Goal: Communication & Community: Answer question/provide support

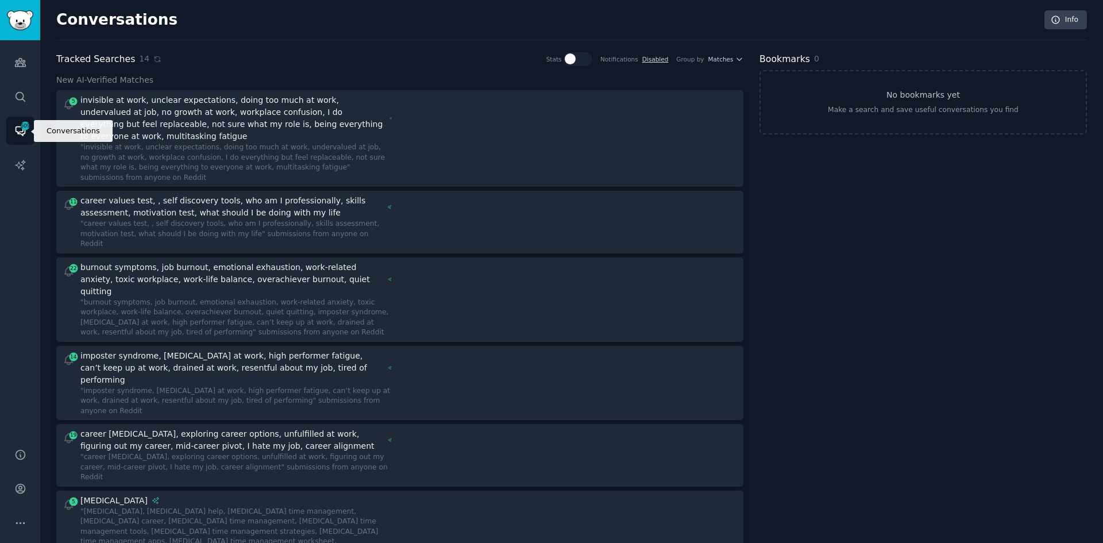
click at [23, 132] on icon "Sidebar" at bounding box center [20, 131] width 12 height 12
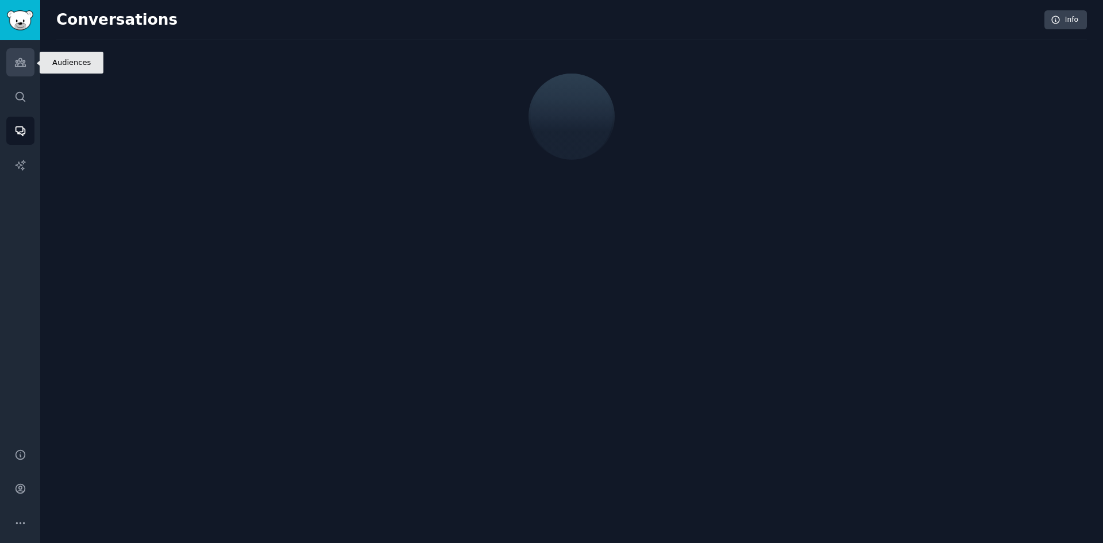
click at [26, 62] on icon "Sidebar" at bounding box center [20, 62] width 12 height 12
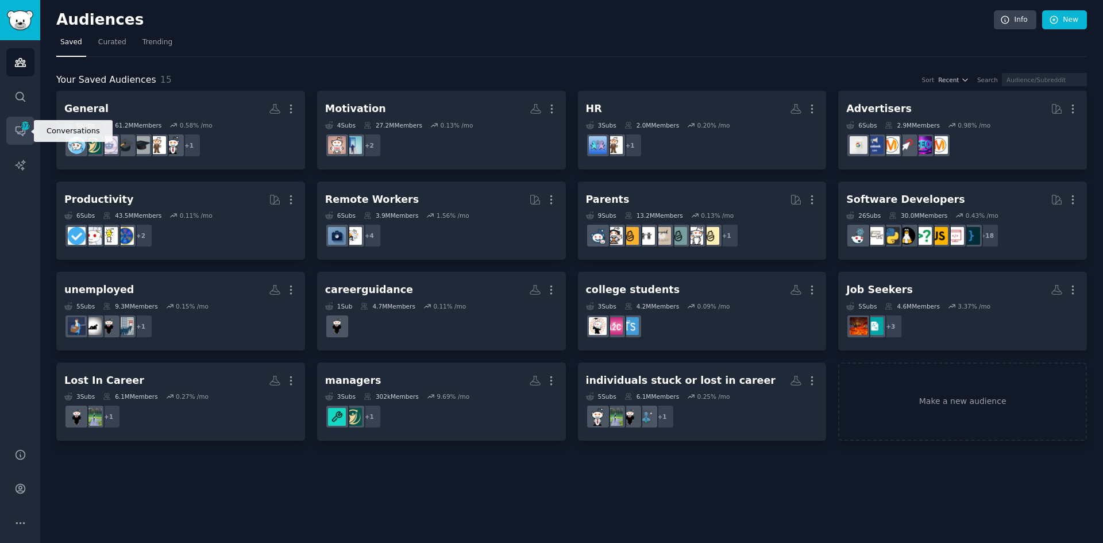
click at [23, 132] on icon "Sidebar" at bounding box center [20, 131] width 12 height 12
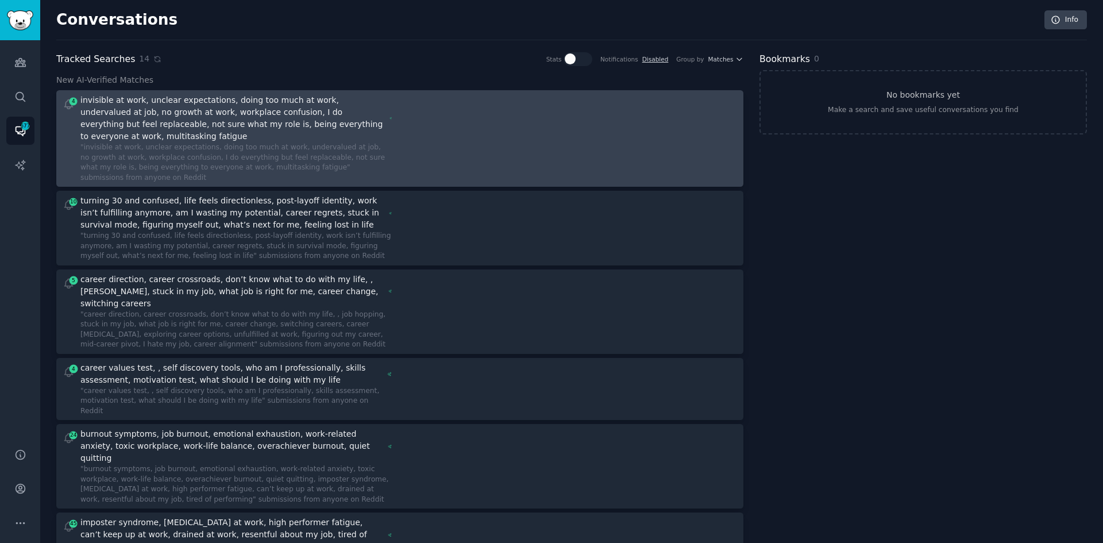
click at [405, 128] on div "4 invisible at work, unclear expectations, doing too much at work, undervalued …" at bounding box center [399, 138] width 679 height 89
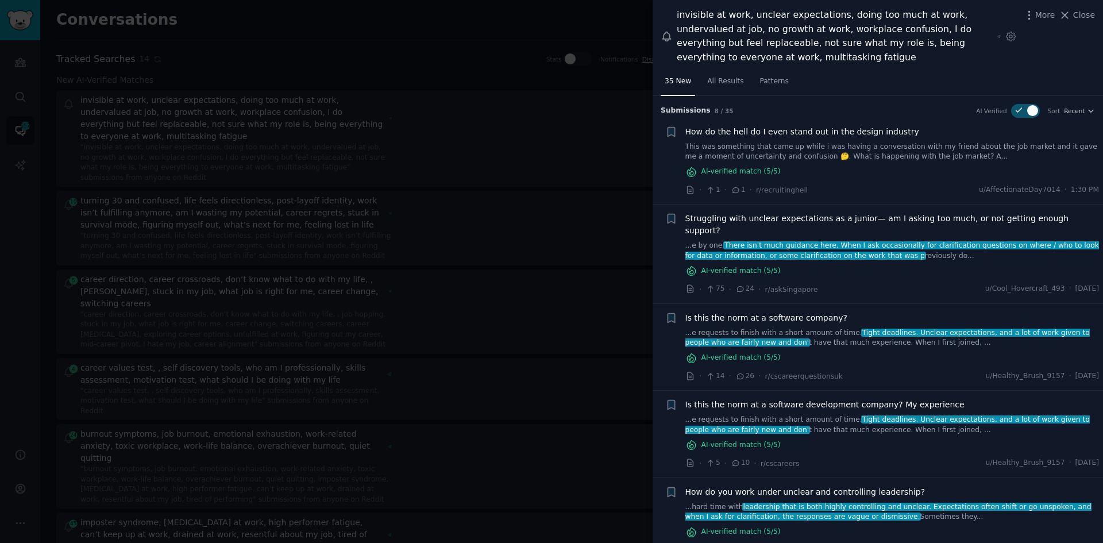
click at [826, 134] on span "How do the hell do I even stand out in the design industry" at bounding box center [803, 132] width 234 height 12
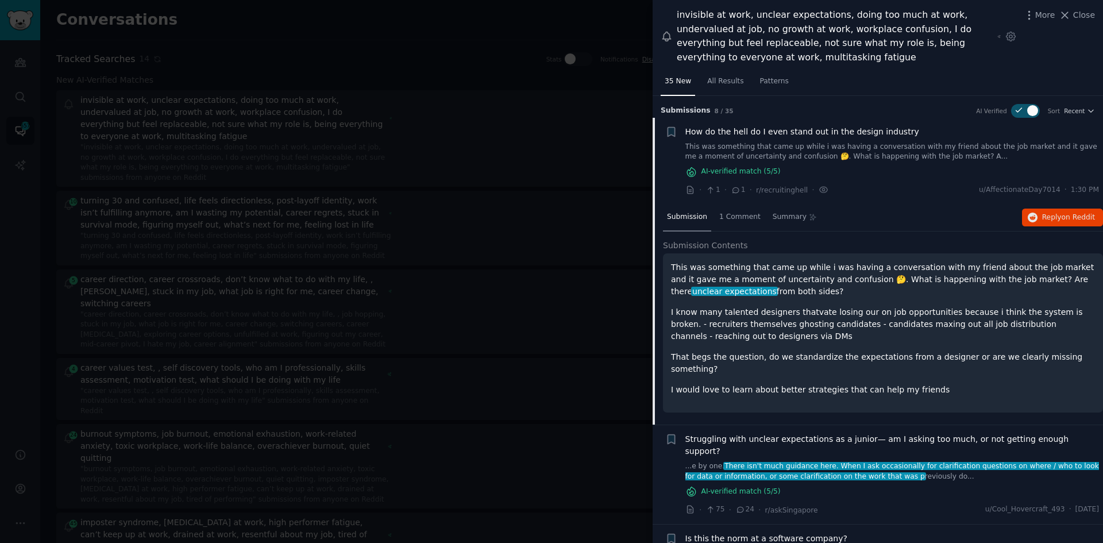
scroll to position [22, 0]
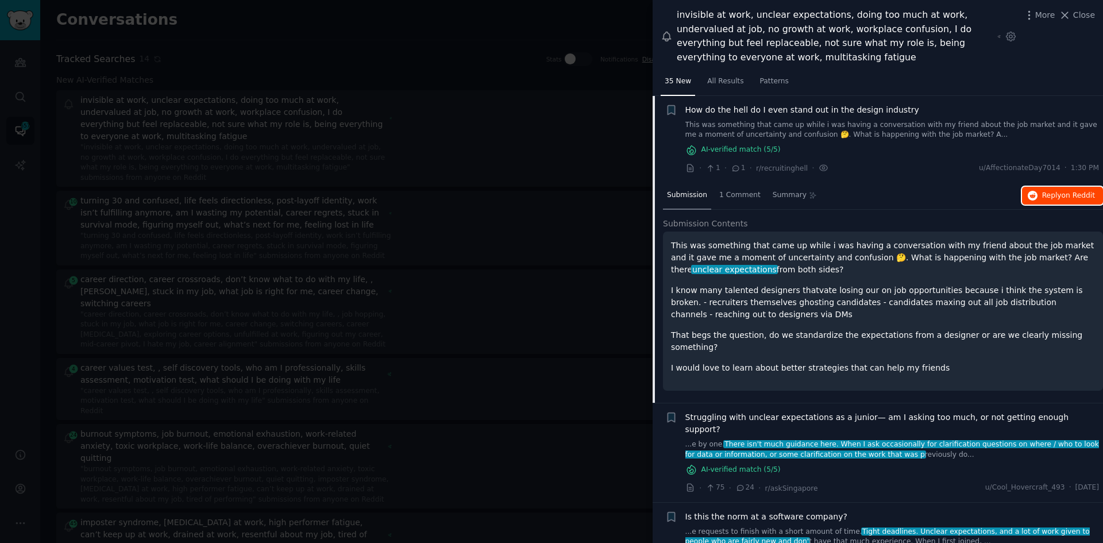
click at [1048, 199] on span "Reply on Reddit" at bounding box center [1069, 196] width 53 height 10
click at [648, 297] on div at bounding box center [551, 271] width 1103 height 543
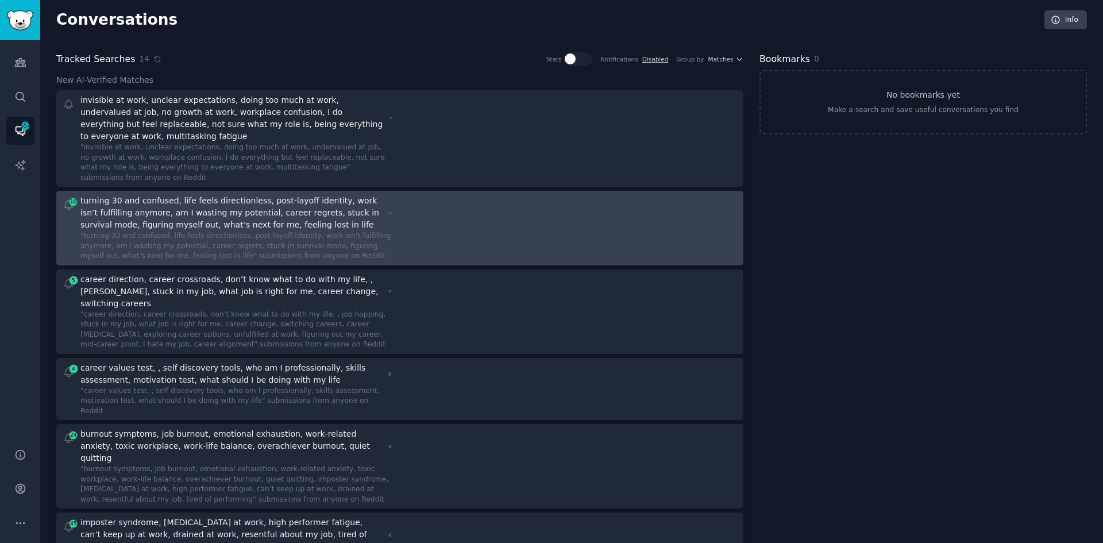
click at [429, 212] on div at bounding box center [573, 228] width 330 height 67
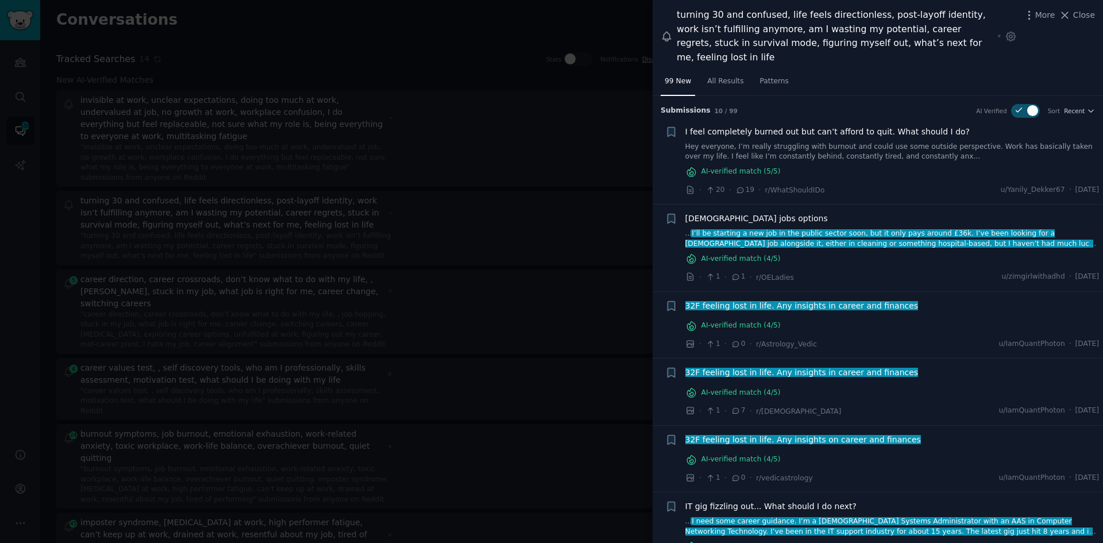
click at [866, 142] on link "Hey everyone, I’m really struggling with burnout and could use some outside per…" at bounding box center [893, 152] width 414 height 20
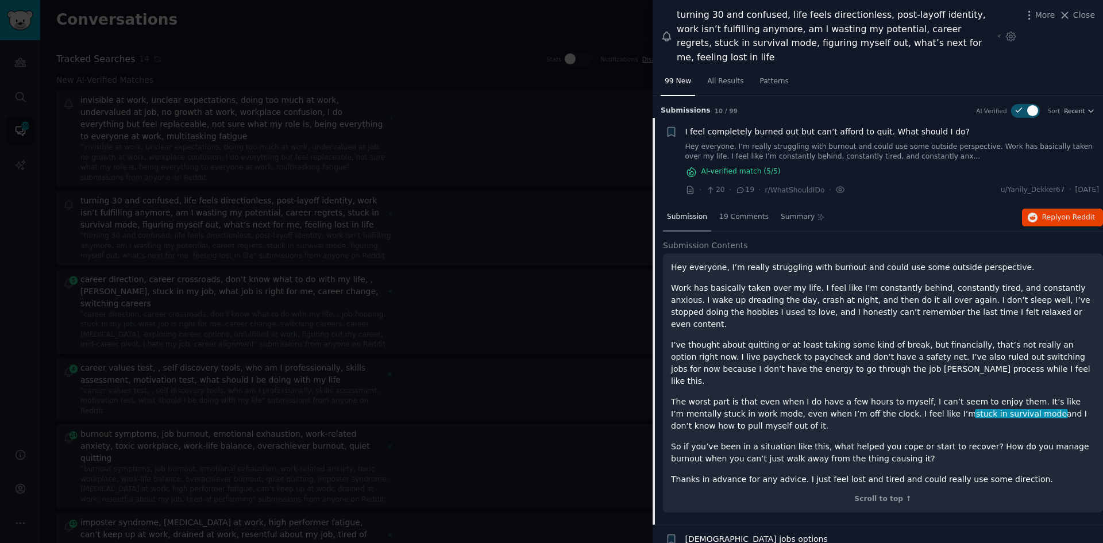
scroll to position [22, 0]
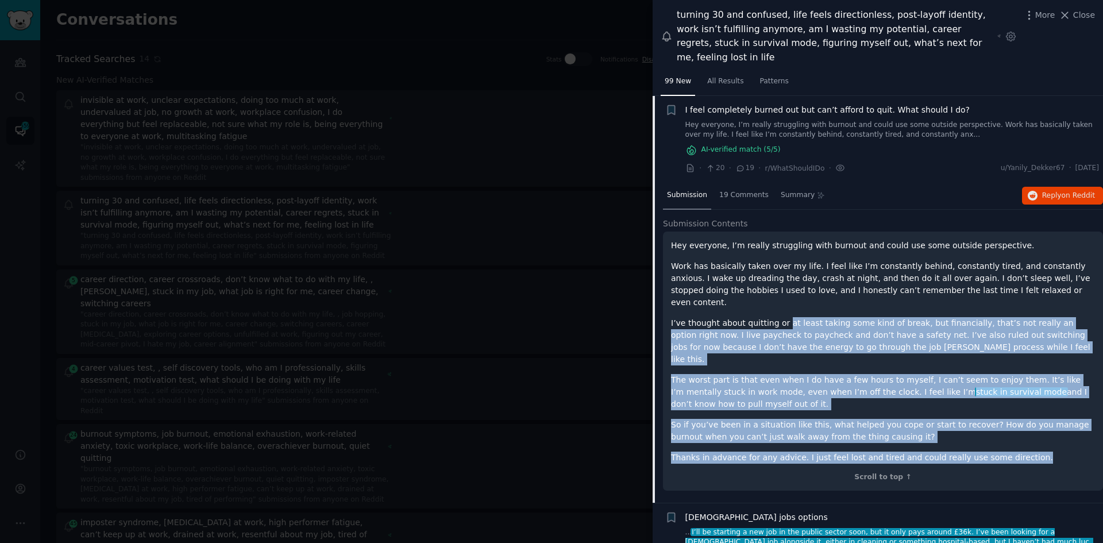
drag, startPoint x: 1012, startPoint y: 419, endPoint x: 778, endPoint y: 291, distance: 266.5
click at [778, 291] on div "Hey everyone, I’m really struggling with burnout and could use some outside per…" at bounding box center [883, 352] width 424 height 224
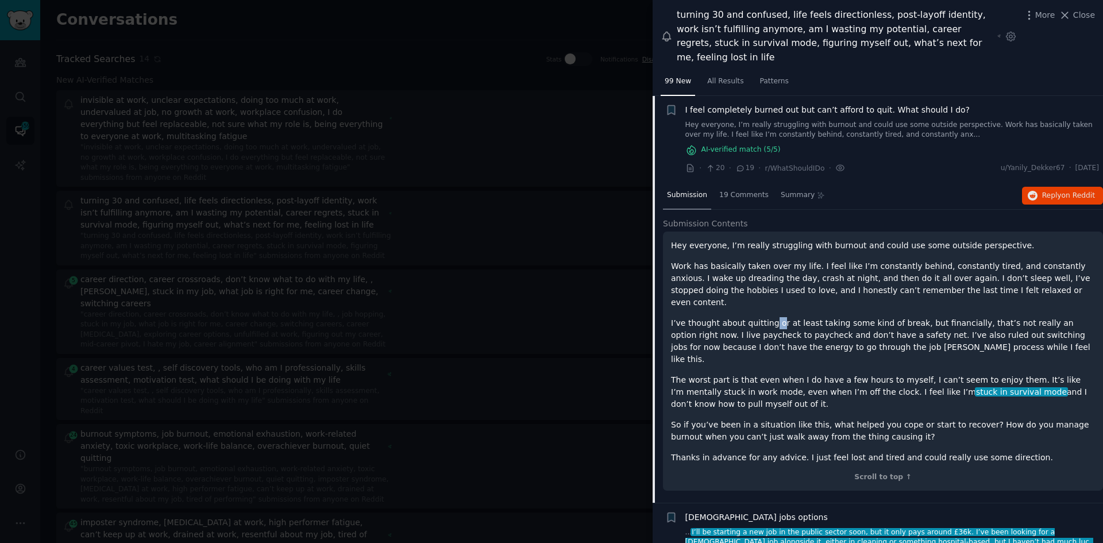
drag, startPoint x: 774, startPoint y: 289, endPoint x: 768, endPoint y: 284, distance: 7.0
click at [768, 284] on div "Hey everyone, I’m really struggling with burnout and could use some outside per…" at bounding box center [883, 352] width 424 height 224
click at [745, 272] on p "Work has basically taken over my life. I feel like I’m constantly behind, const…" at bounding box center [883, 284] width 424 height 48
click at [1059, 191] on span "Reply on Reddit" at bounding box center [1069, 196] width 53 height 10
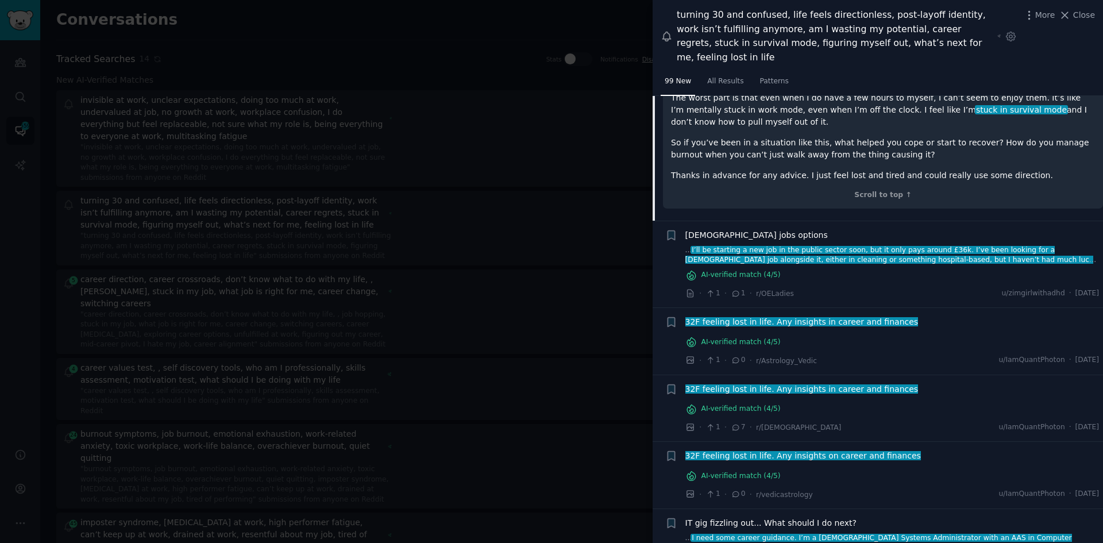
scroll to position [309, 0]
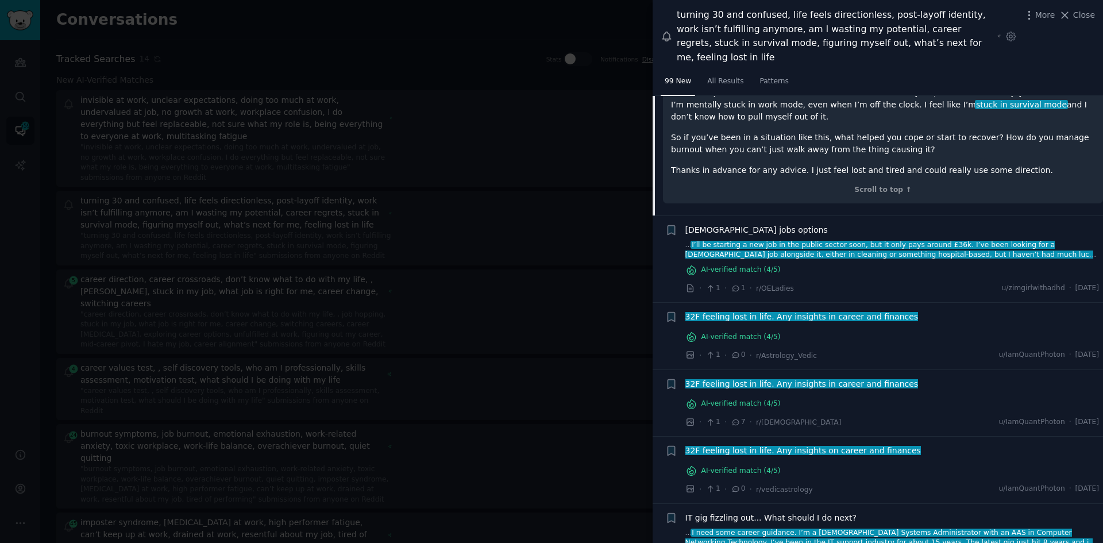
click at [460, 273] on div at bounding box center [551, 271] width 1103 height 543
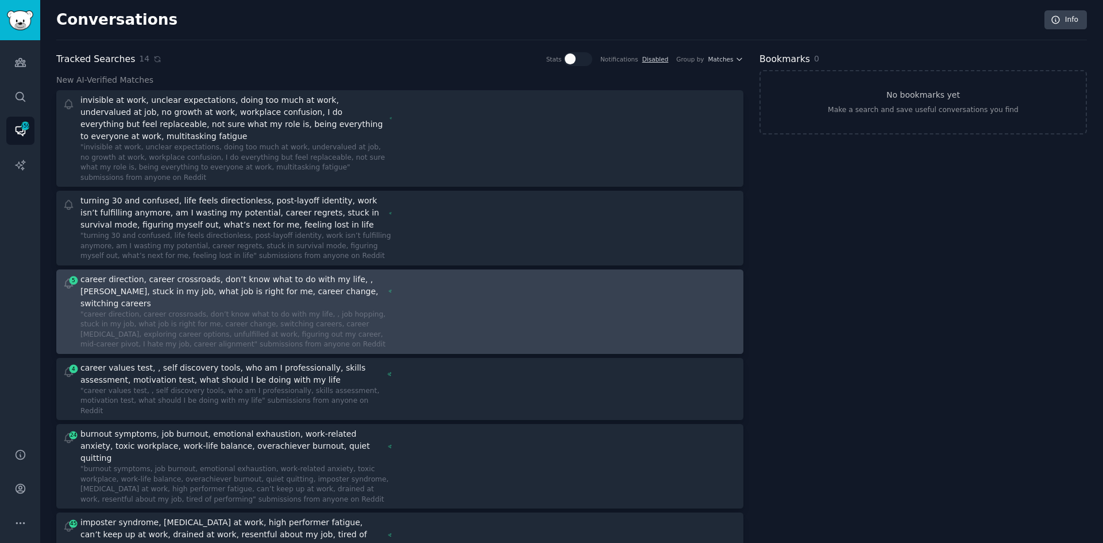
click at [461, 274] on div at bounding box center [573, 312] width 330 height 76
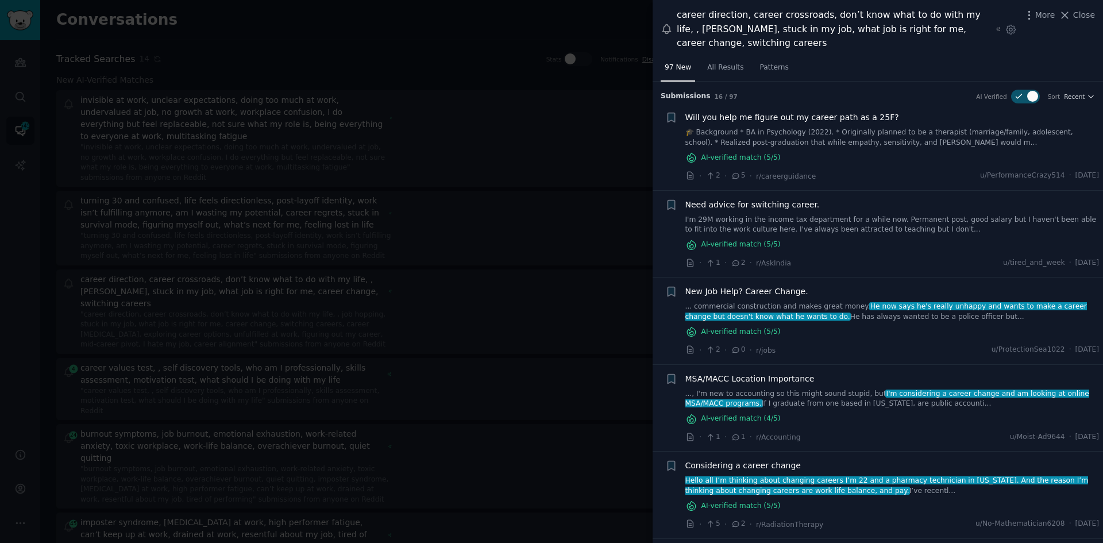
click at [387, 351] on div at bounding box center [551, 271] width 1103 height 543
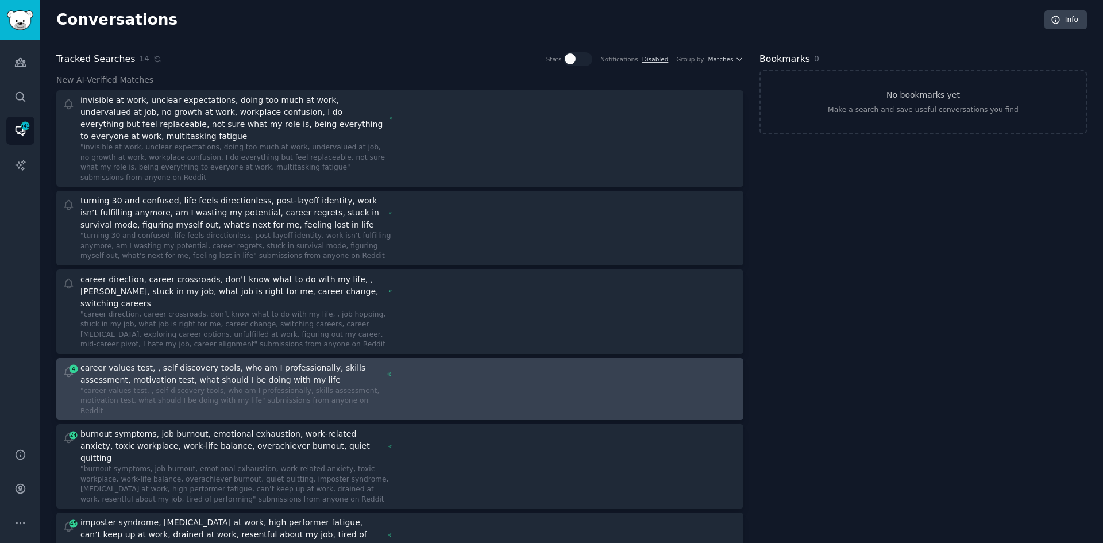
click at [401, 362] on div "4 career values test, , self discovery tools, who am I professionally, skills a…" at bounding box center [399, 389] width 679 height 55
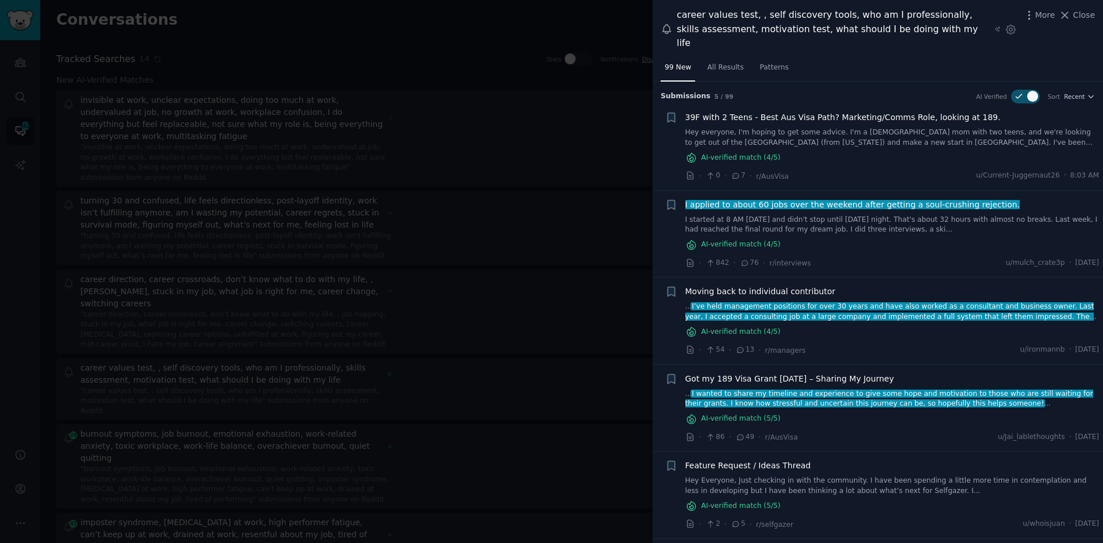
click at [840, 224] on div "I applied to about 60 jobs over the weekend after getting a soul-crushing rejec…" at bounding box center [893, 225] width 414 height 52
click at [803, 215] on link "I started at 8 AM on Saturday and didn't stop until Sunday night. That's about …" at bounding box center [893, 225] width 414 height 20
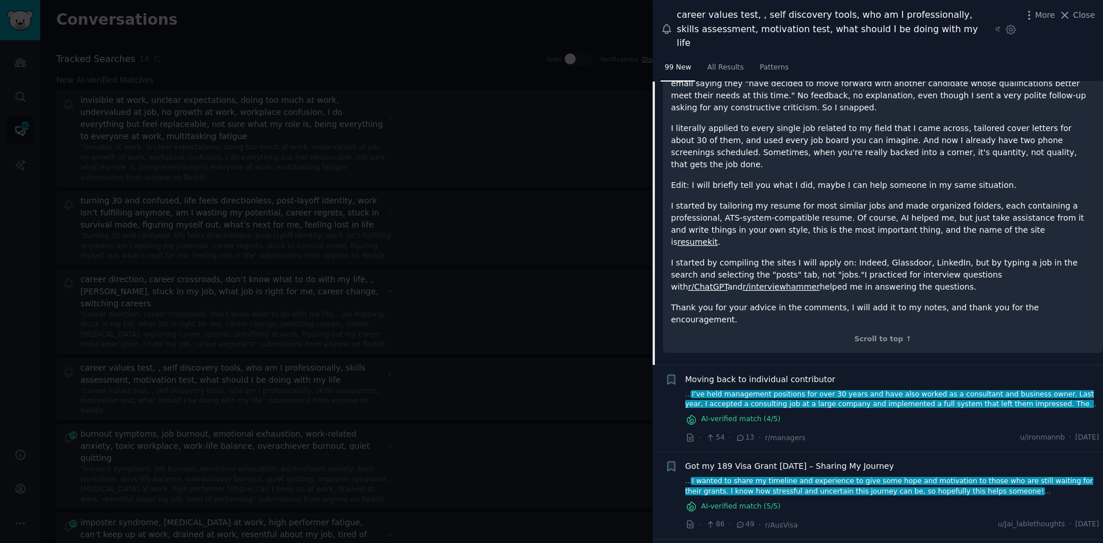
scroll to position [334, 0]
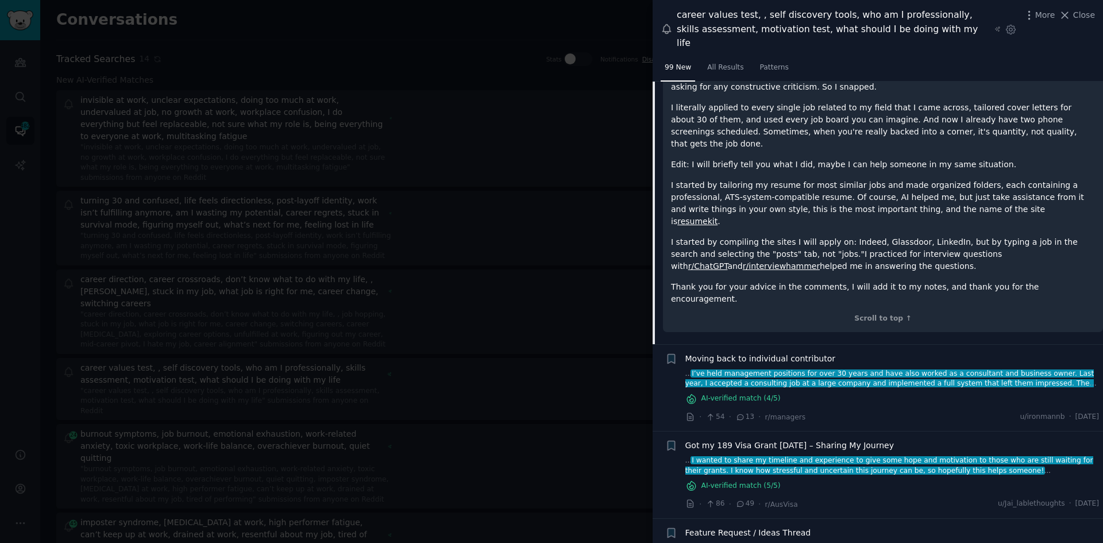
click at [375, 389] on div at bounding box center [551, 271] width 1103 height 543
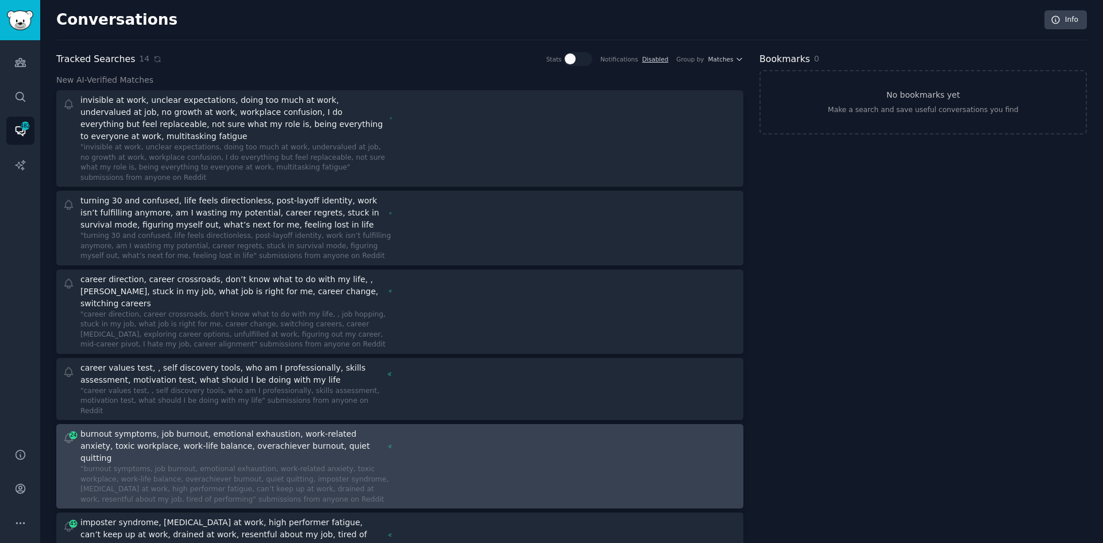
click at [378, 428] on div "burnout symptoms, job burnout, emotional exhaustion, work-related anxiety, toxi…" at bounding box center [231, 446] width 303 height 36
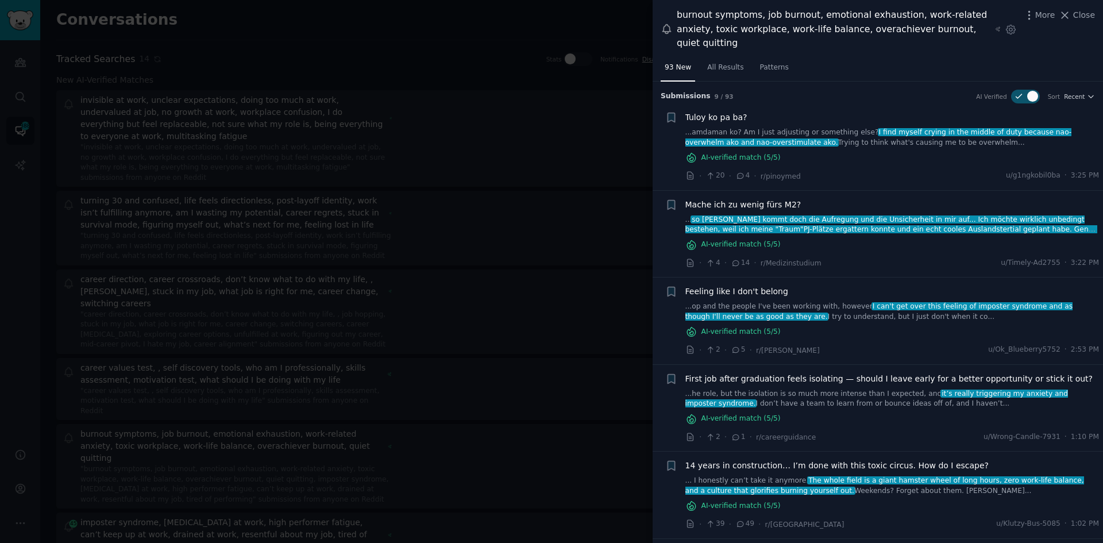
click at [879, 389] on link "...he role, but the isolation is so much more intense than I expected, and it’s…" at bounding box center [893, 399] width 414 height 20
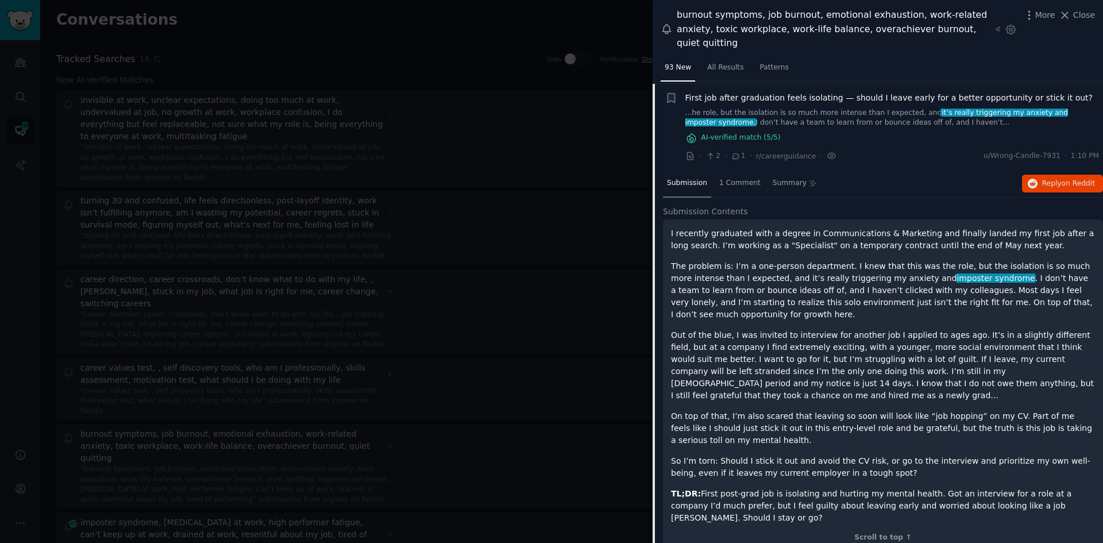
scroll to position [283, 0]
click at [1071, 177] on span "on Reddit" at bounding box center [1078, 181] width 33 height 8
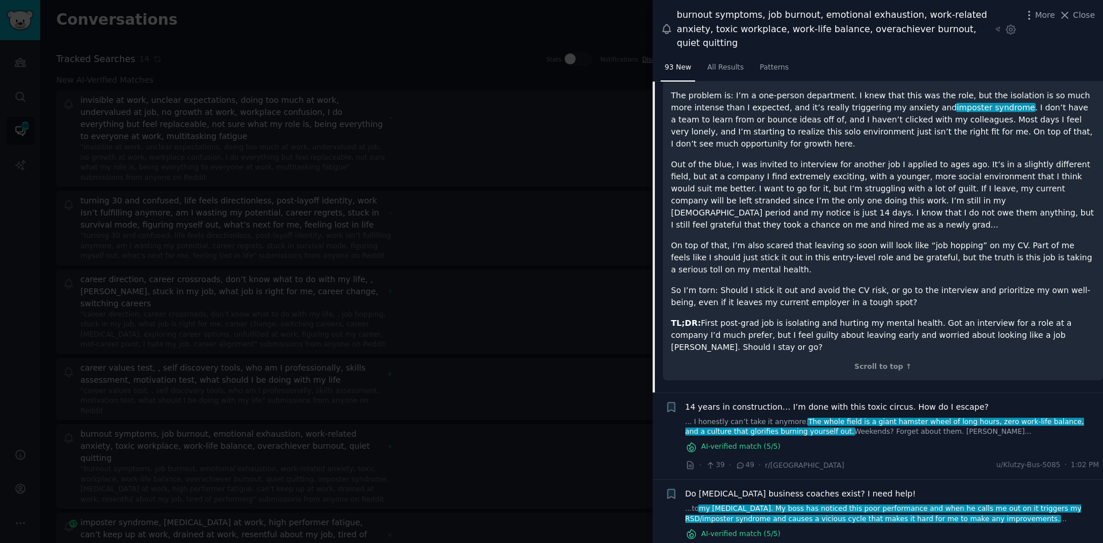
scroll to position [513, 0]
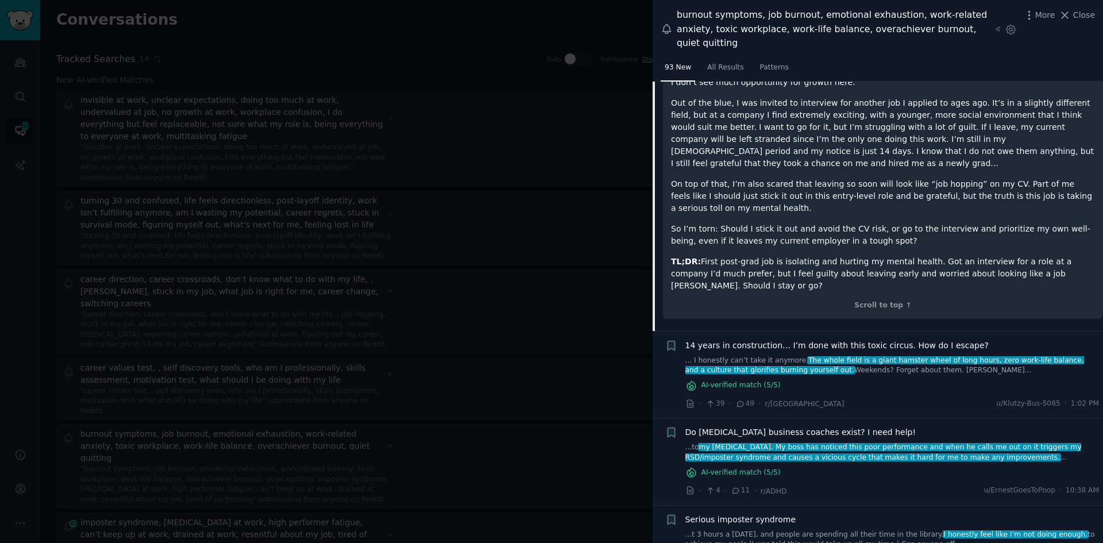
click at [832, 380] on div "AI-verified match ( 5 /5)" at bounding box center [893, 386] width 414 height 12
click at [824, 356] on link "... I honestly can’t take it anymore. The whole field is a giant hamster wheel …" at bounding box center [893, 366] width 414 height 20
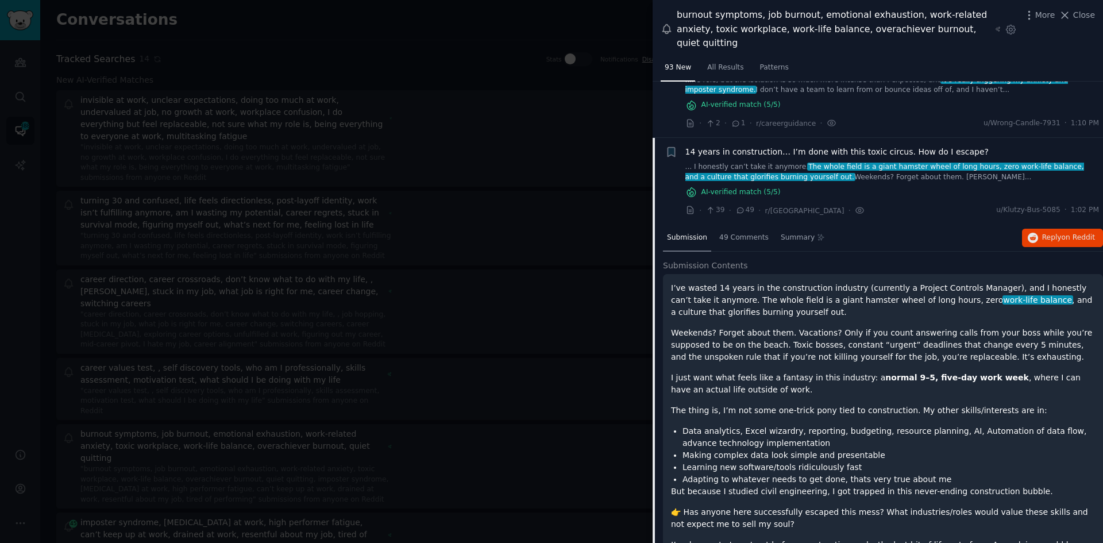
scroll to position [313, 0]
click at [1051, 234] on span "Reply on Reddit" at bounding box center [1069, 239] width 53 height 10
click at [921, 187] on div "AI-verified match ( 5 /5)" at bounding box center [893, 193] width 414 height 12
click at [928, 147] on span "14 years in construction… I’m done with this toxic circus. How do I escape?" at bounding box center [838, 153] width 304 height 12
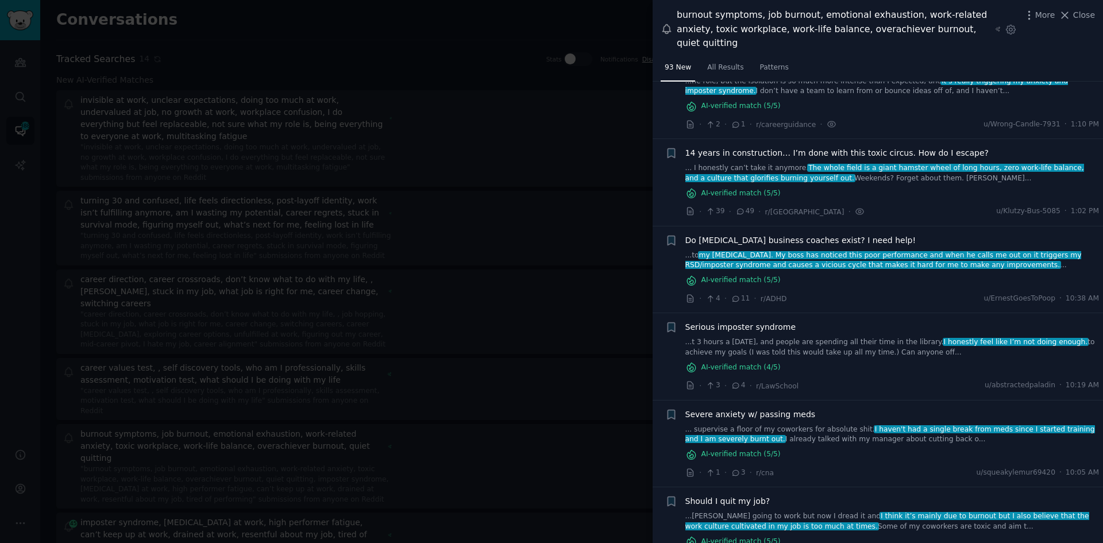
scroll to position [330, 0]
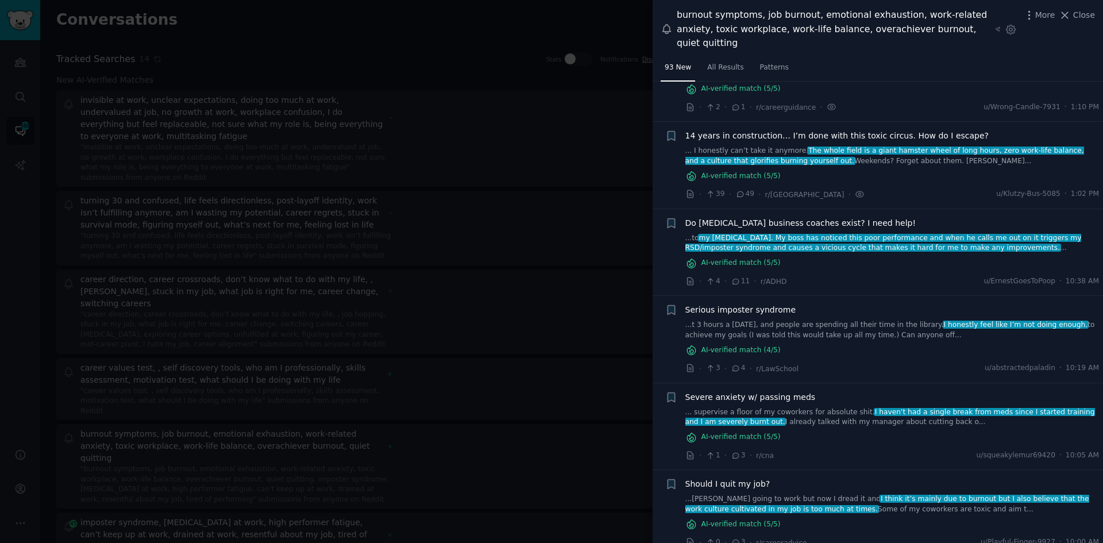
click at [856, 257] on div "AI-verified match ( 5 /5)" at bounding box center [893, 263] width 414 height 12
click at [849, 234] on span "my ADHD. My boss has noticed this poor performance and when he calls me out on …" at bounding box center [884, 243] width 397 height 18
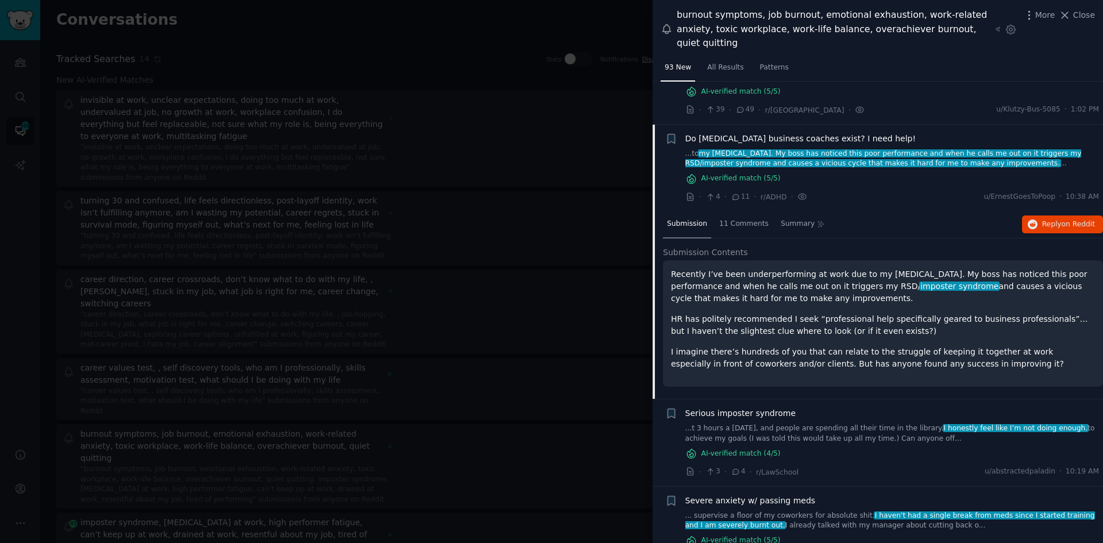
scroll to position [457, 0]
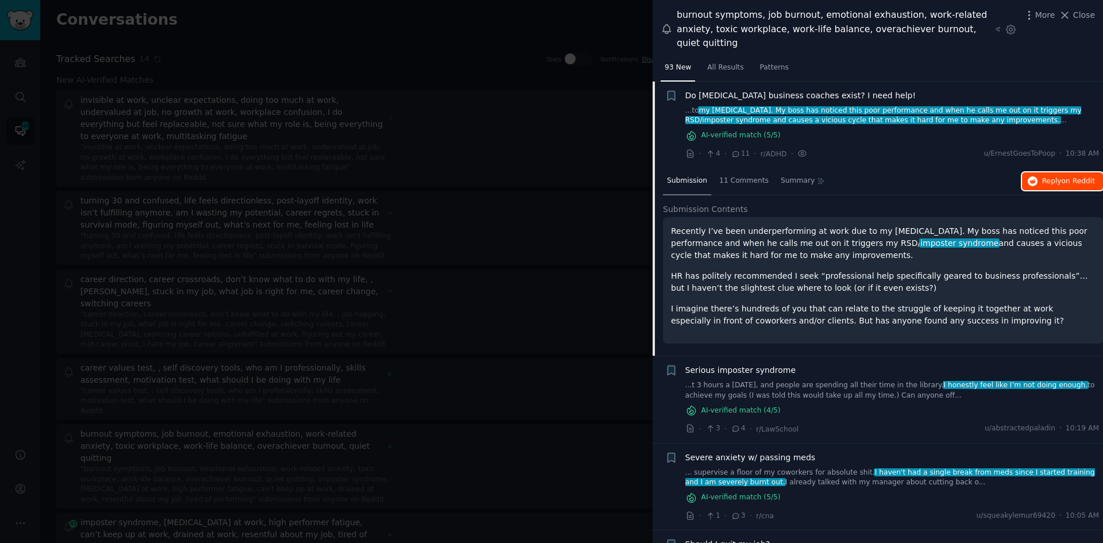
click at [1055, 176] on span "Reply on Reddit" at bounding box center [1069, 181] width 53 height 10
click at [841, 380] on link "...t 3 hours a school day, and people are spending all their time in the librar…" at bounding box center [893, 390] width 414 height 20
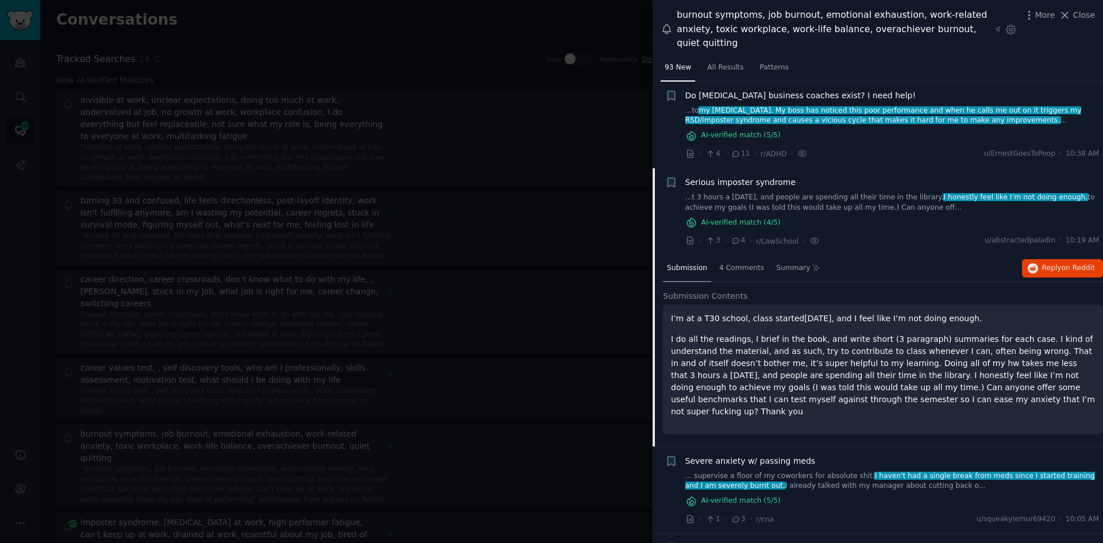
scroll to position [509, 0]
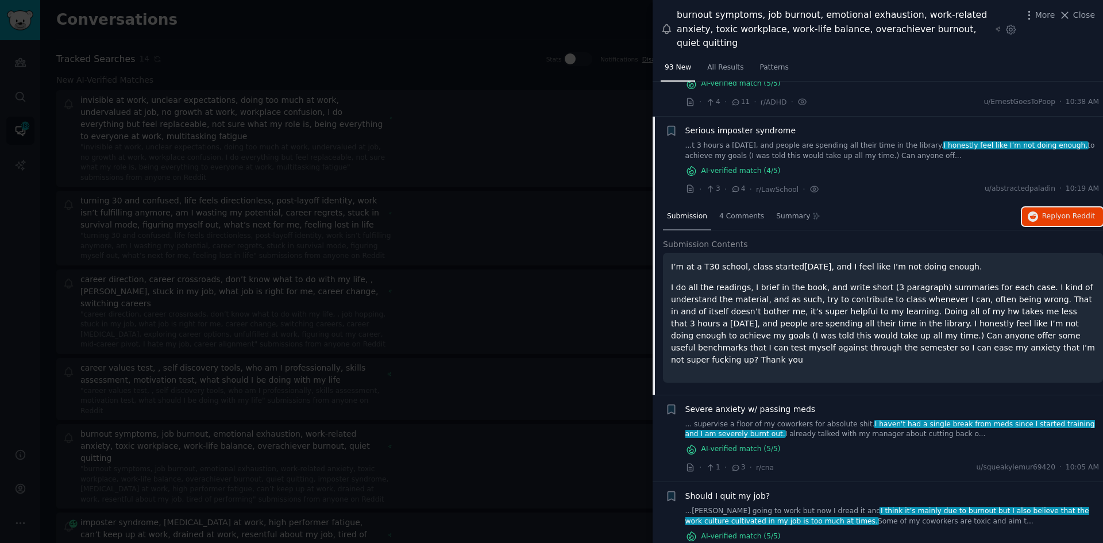
click at [1038, 207] on button "Reply on Reddit" at bounding box center [1062, 216] width 81 height 18
click at [800, 506] on link "...joy going to work but now I dread it and I think it’s mainly due to burnout …" at bounding box center [893, 516] width 414 height 20
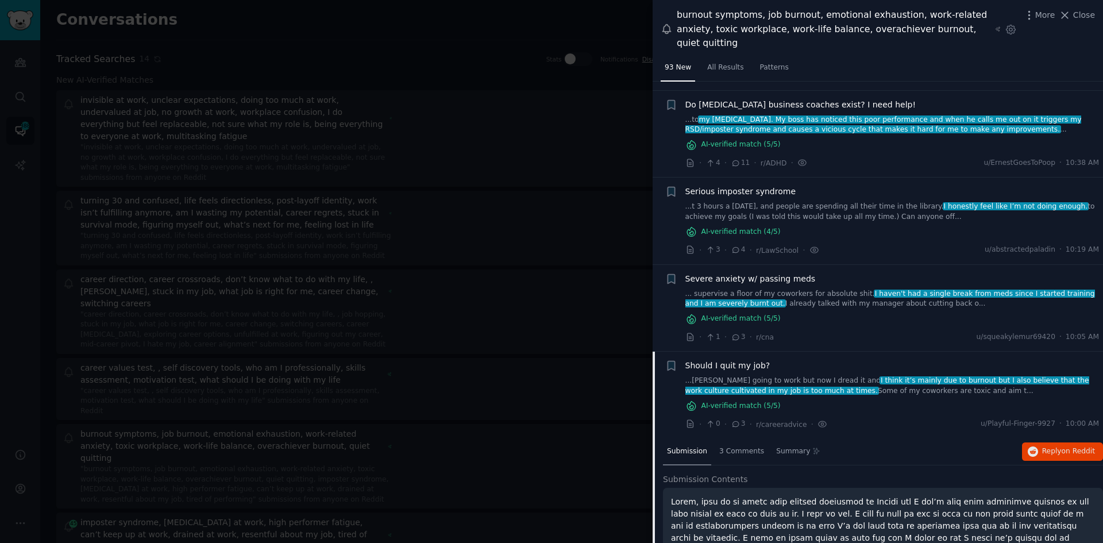
scroll to position [425, 0]
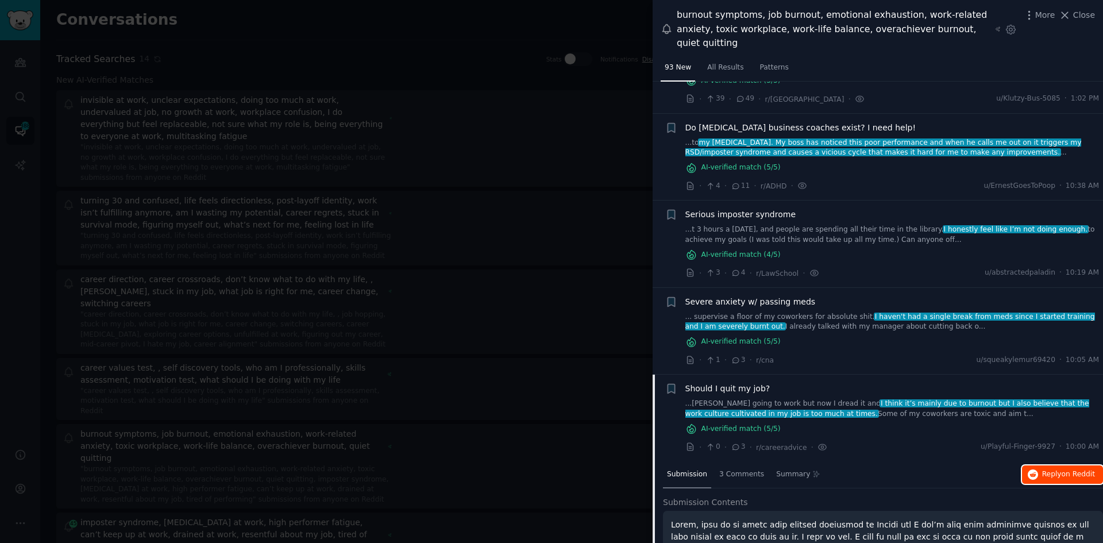
click at [1068, 470] on span "on Reddit" at bounding box center [1078, 474] width 33 height 8
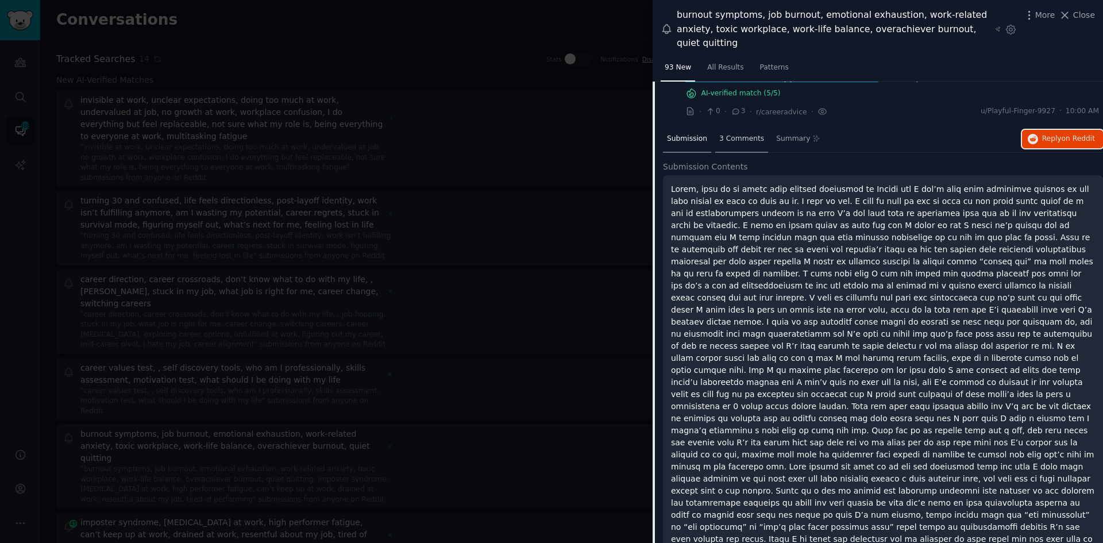
scroll to position [713, 0]
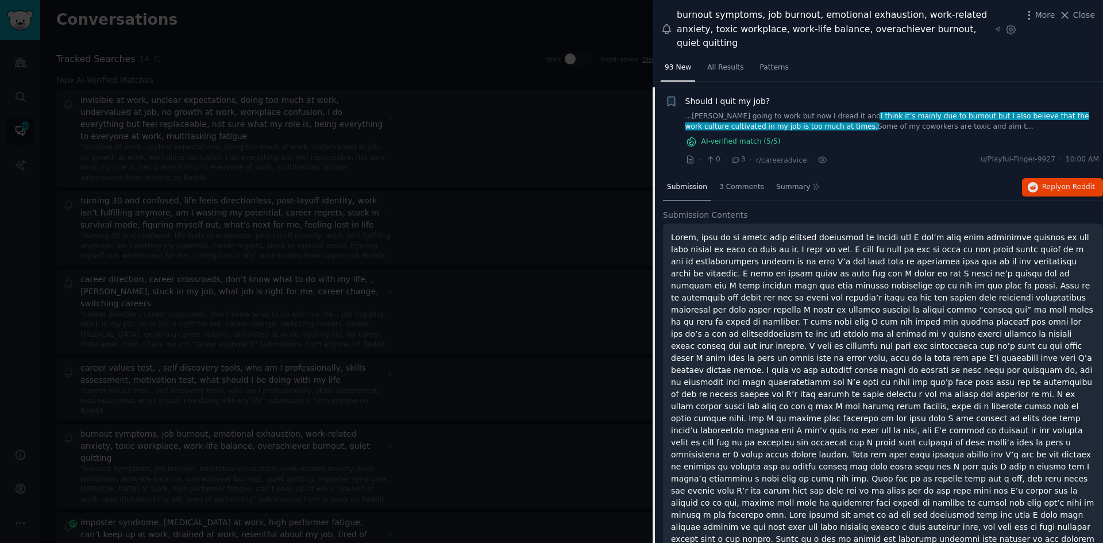
click at [451, 253] on div at bounding box center [551, 271] width 1103 height 543
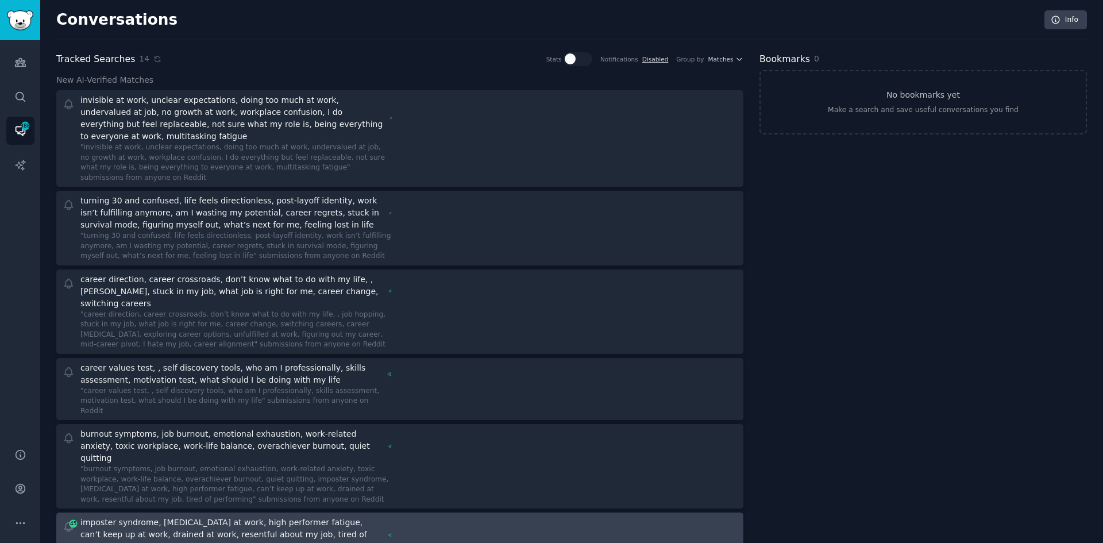
click at [433, 517] on div at bounding box center [573, 550] width 330 height 67
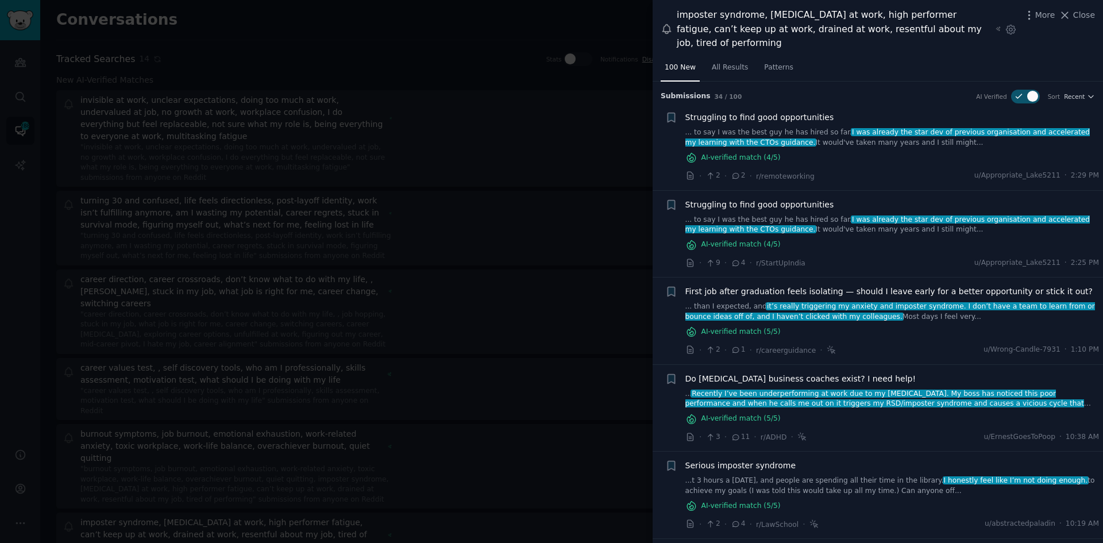
click at [772, 116] on span "Struggling to find good opportunities" at bounding box center [760, 117] width 149 height 12
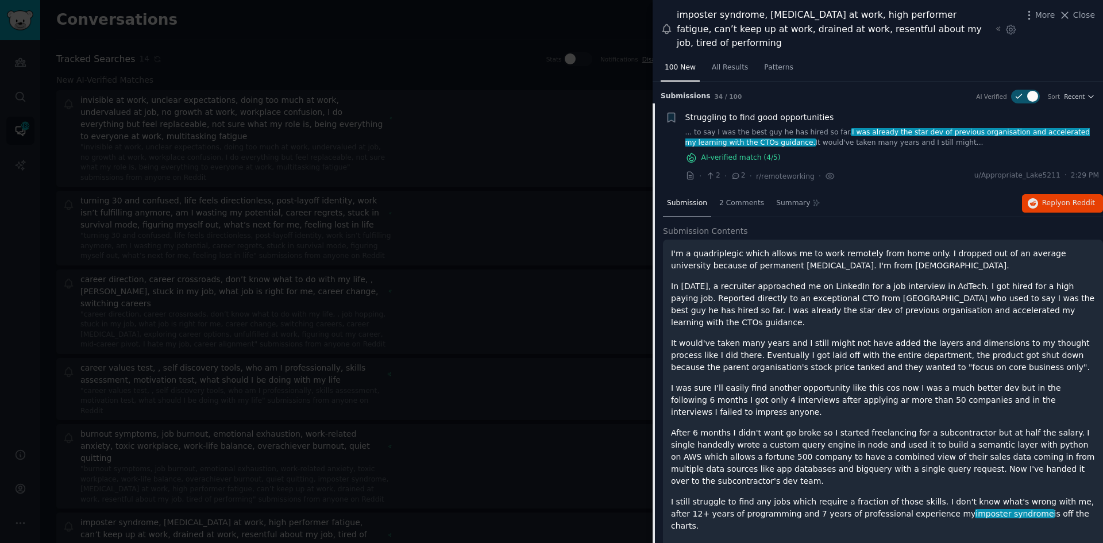
scroll to position [22, 0]
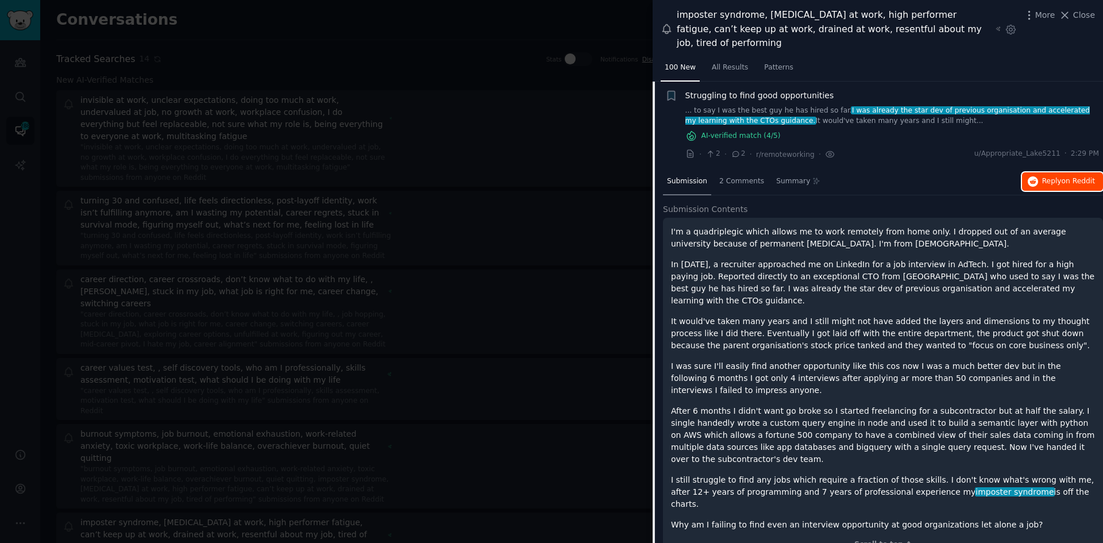
click at [1056, 186] on span "Reply on Reddit" at bounding box center [1069, 181] width 53 height 10
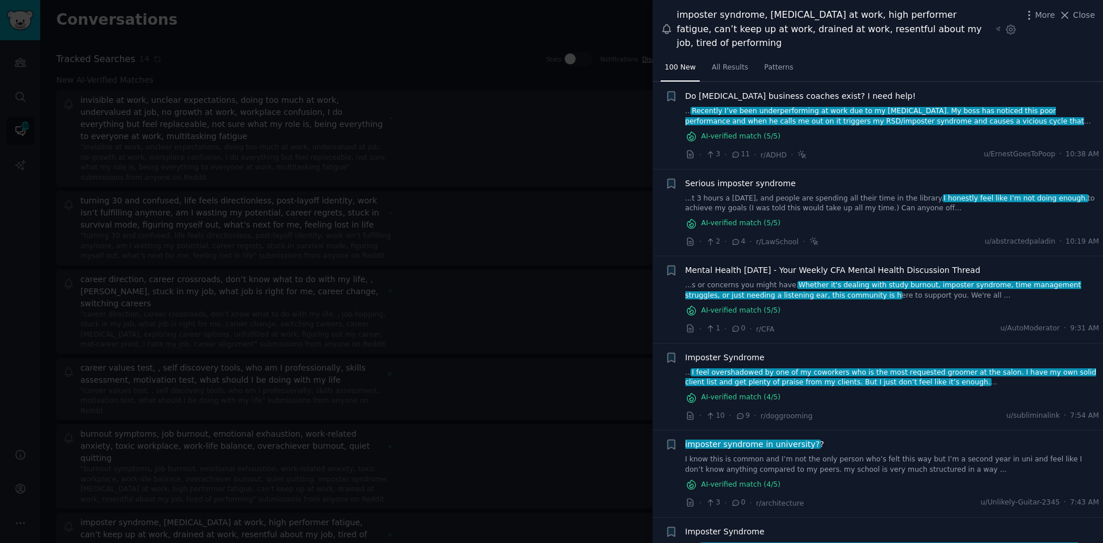
scroll to position [690, 0]
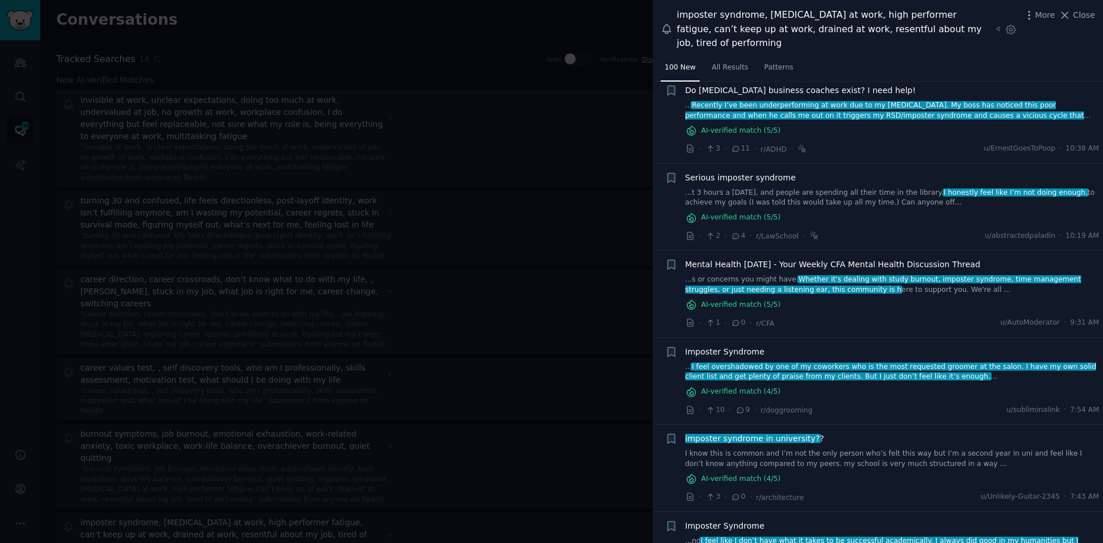
click at [818, 449] on link "I know this is common and I’m not the only person who’s felt this way but I’m a…" at bounding box center [893, 459] width 414 height 20
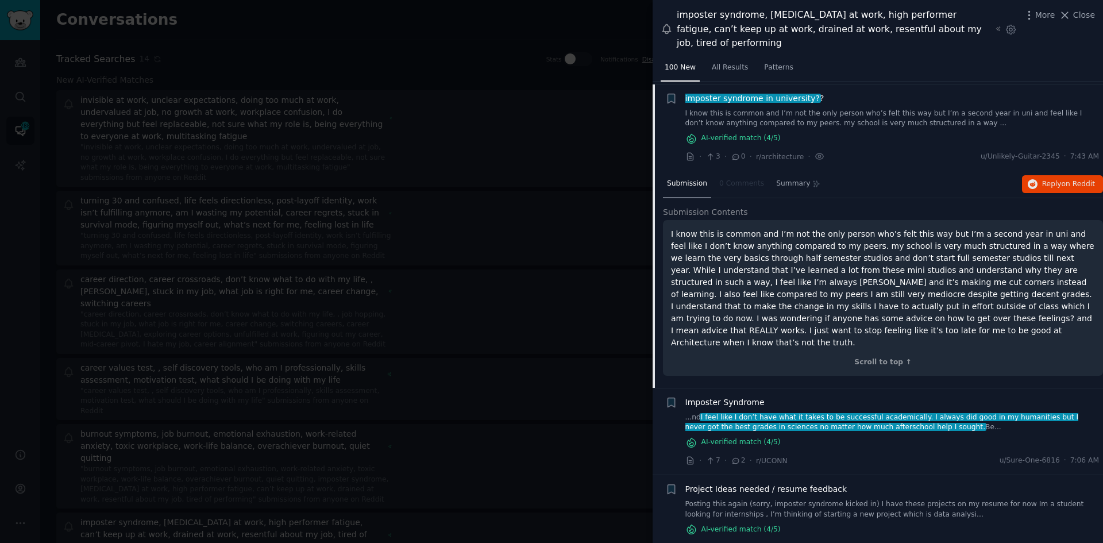
scroll to position [632, 0]
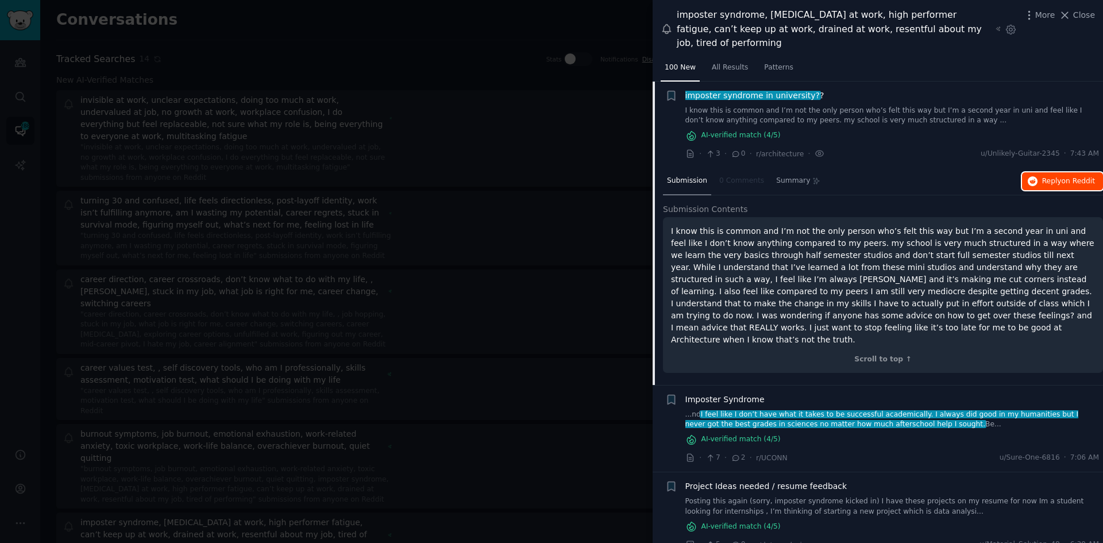
click at [1057, 180] on span "Reply on Reddit" at bounding box center [1069, 181] width 53 height 10
click at [552, 276] on div at bounding box center [551, 271] width 1103 height 543
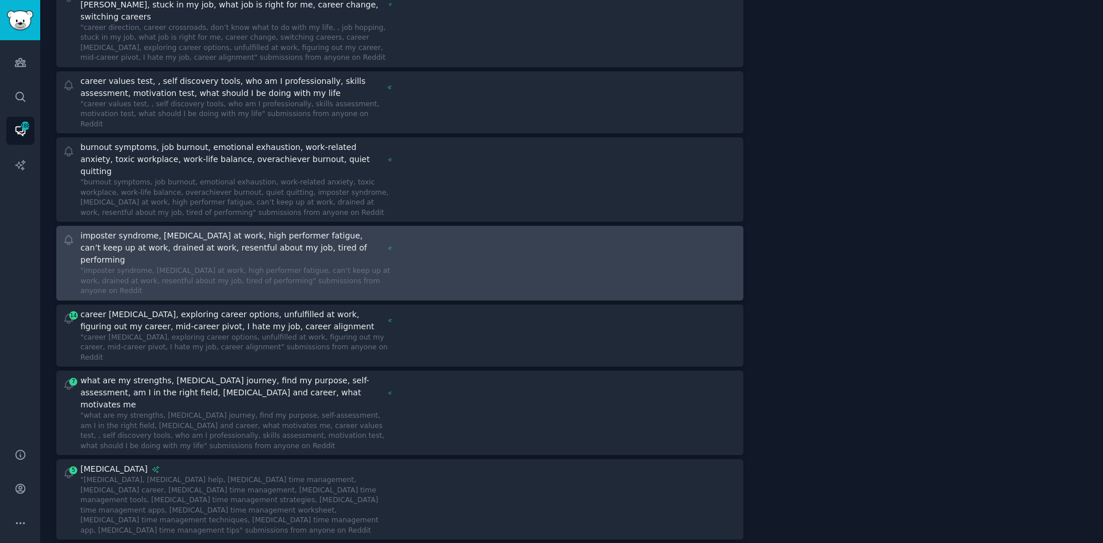
scroll to position [287, 0]
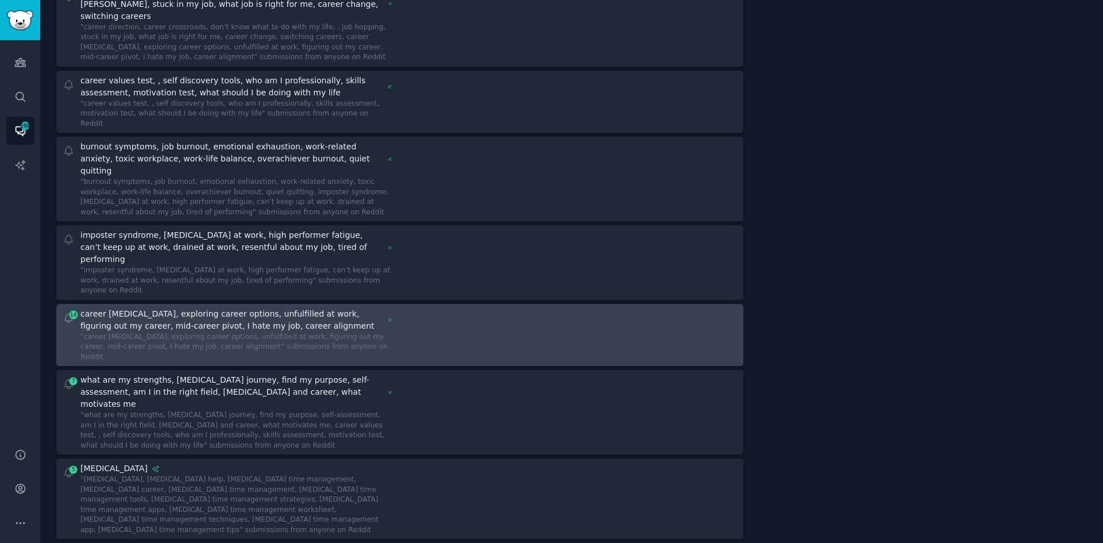
click at [389, 308] on div "Include: Career confusion and pivoting. avoid freelancing threads Exclude: N/A …" at bounding box center [236, 320] width 312 height 24
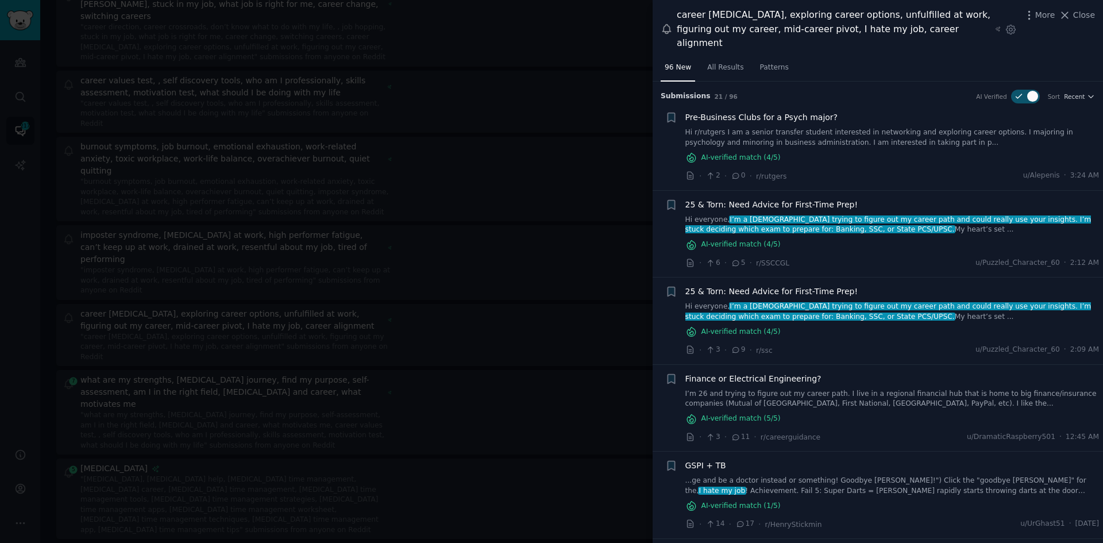
click at [802, 199] on span "25 & Torn: Need Advice for First-Time Prep!" at bounding box center [772, 205] width 173 height 12
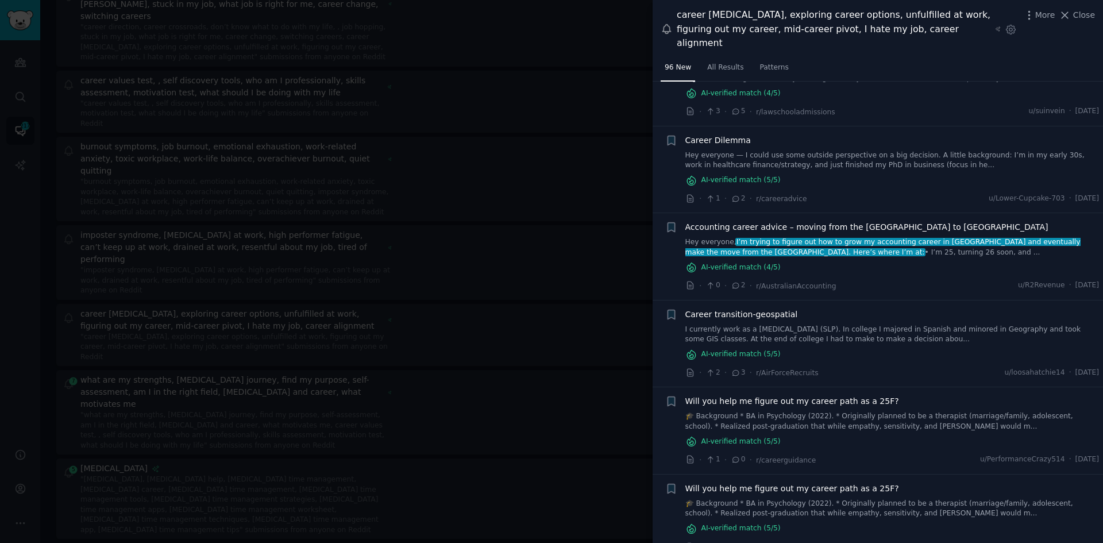
scroll to position [799, 0]
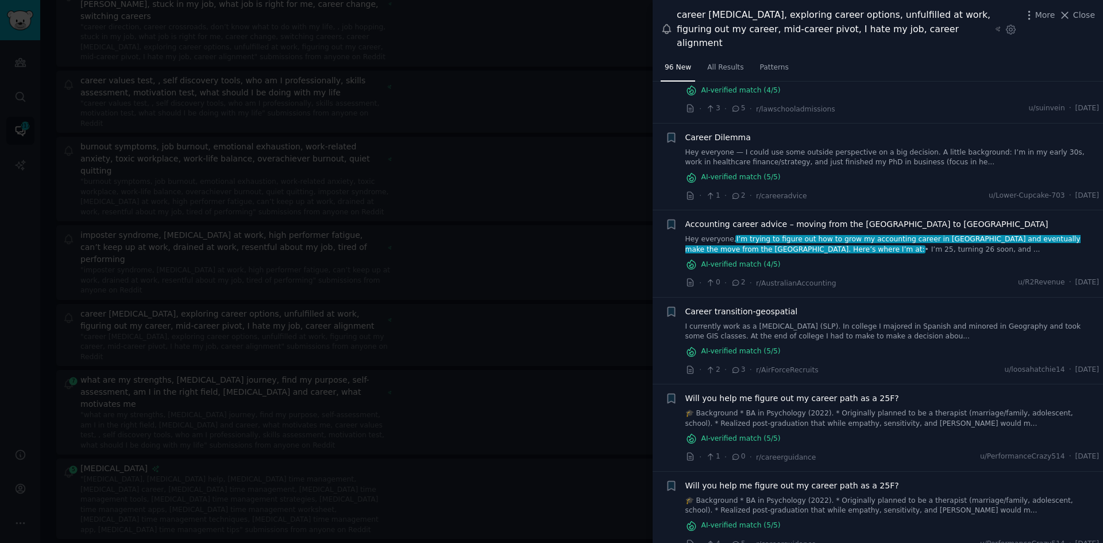
click at [545, 343] on div at bounding box center [551, 271] width 1103 height 543
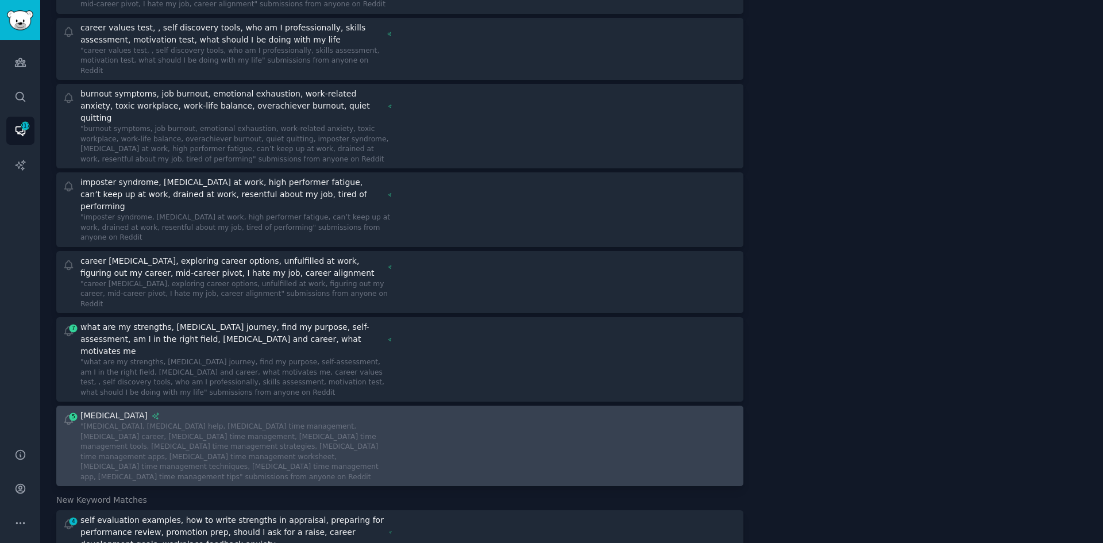
scroll to position [345, 0]
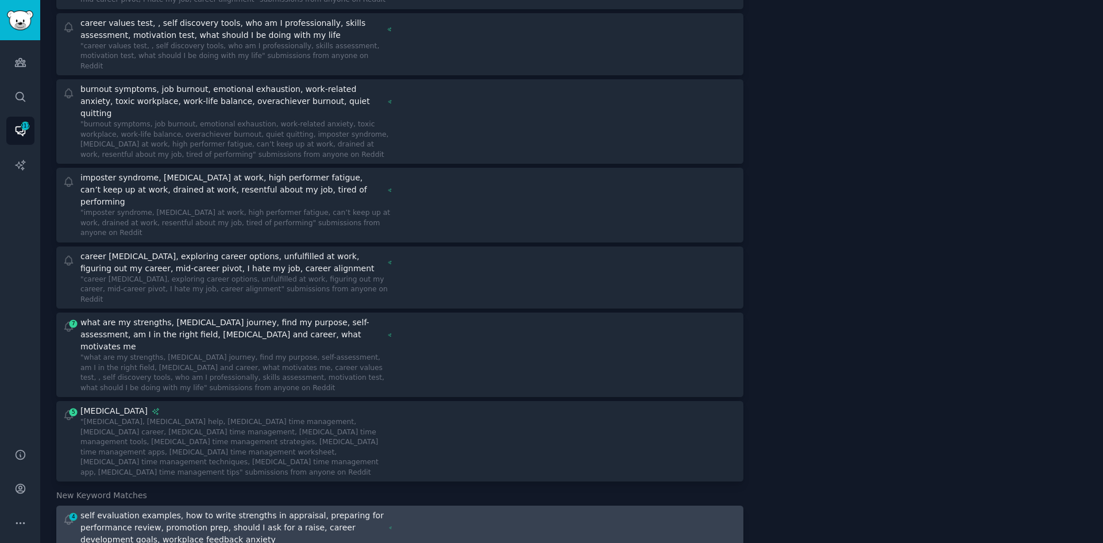
click at [415, 510] on div at bounding box center [573, 543] width 330 height 67
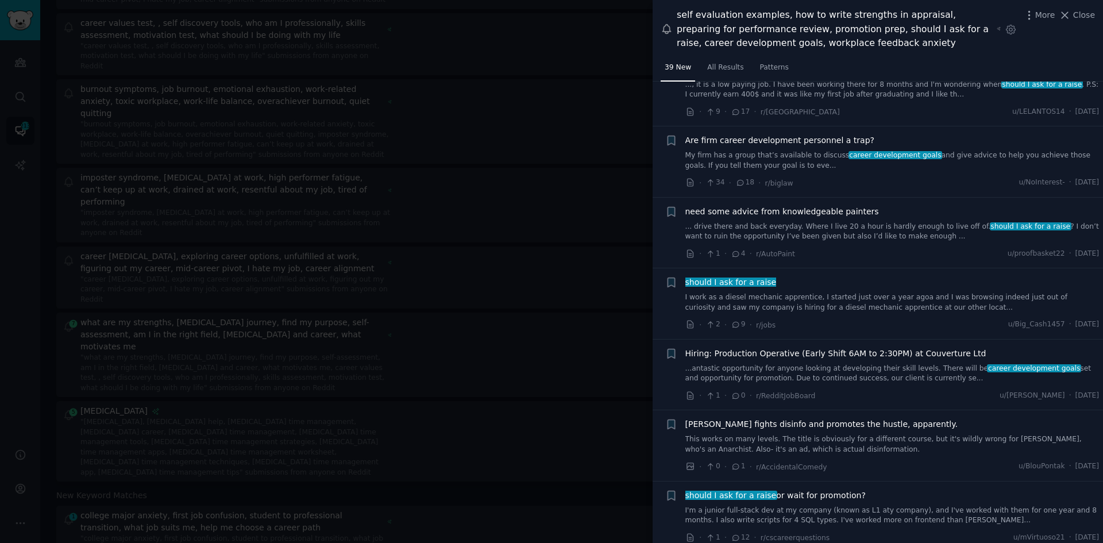
scroll to position [115, 0]
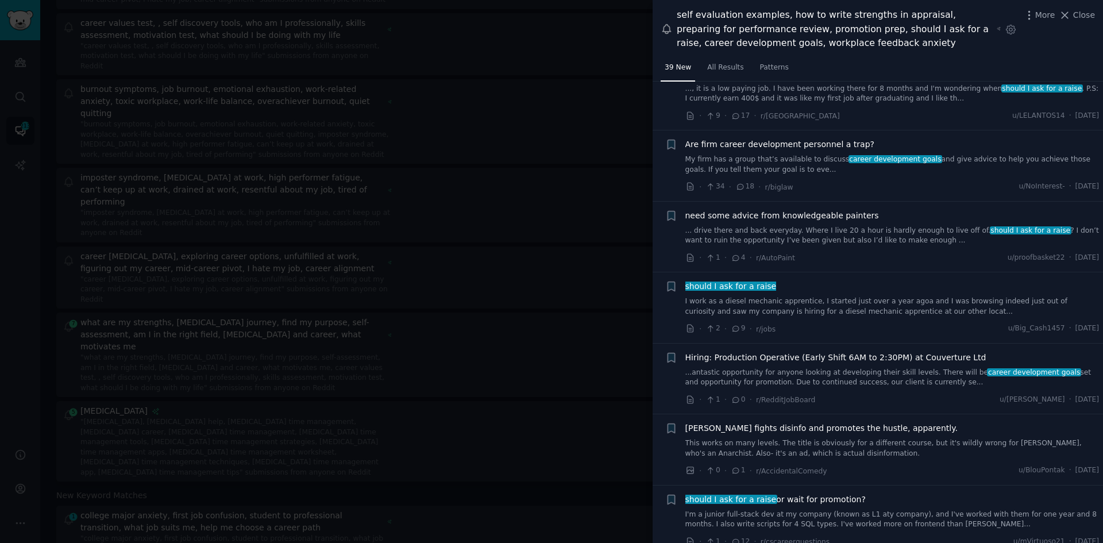
click at [978, 162] on link "My firm has a group that’s available to discuss career development goals and gi…" at bounding box center [893, 165] width 414 height 20
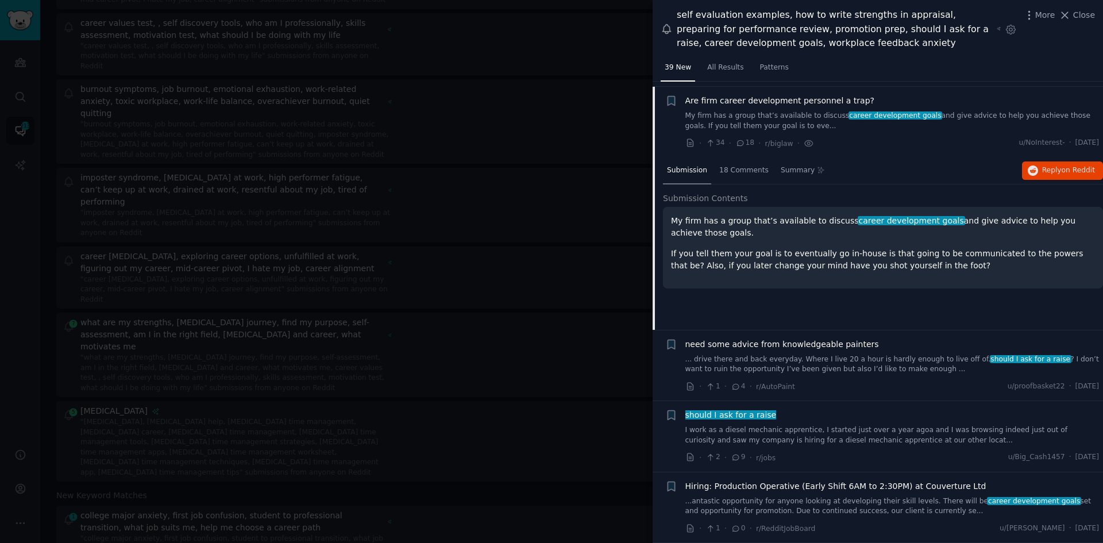
scroll to position [164, 0]
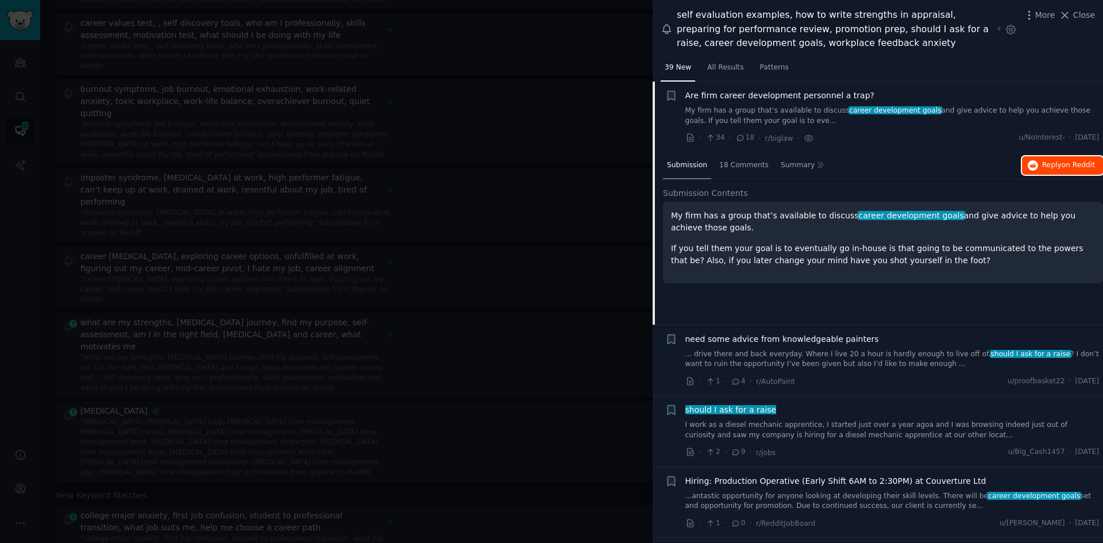
click at [1035, 163] on icon "button" at bounding box center [1033, 165] width 10 height 10
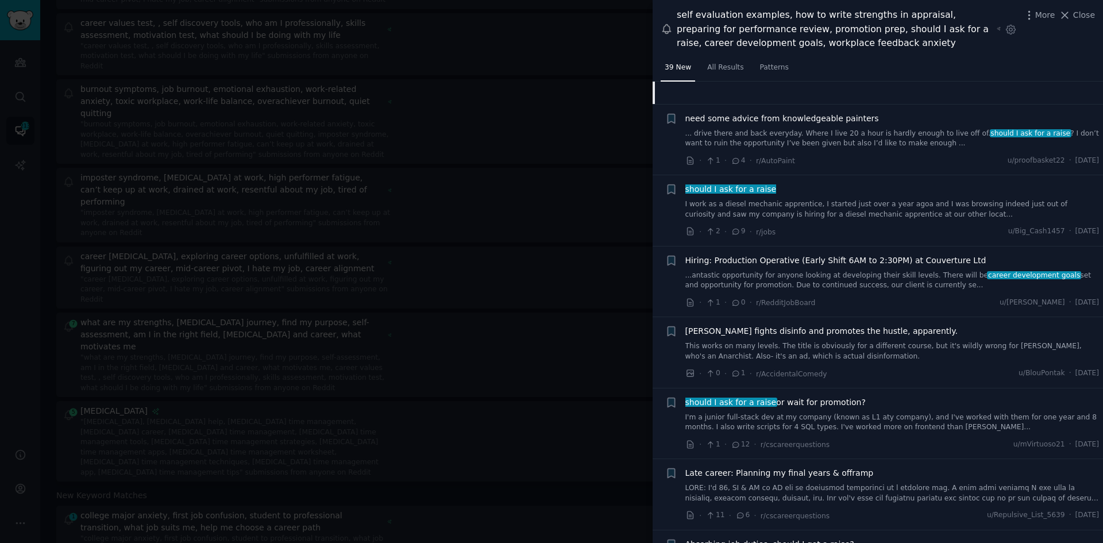
scroll to position [394, 0]
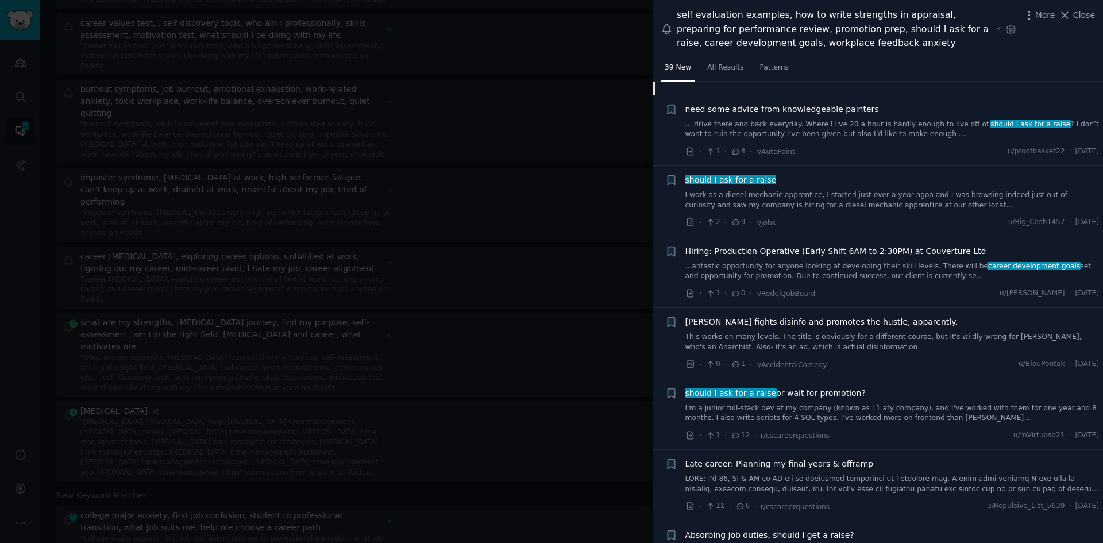
click at [467, 325] on div at bounding box center [551, 271] width 1103 height 543
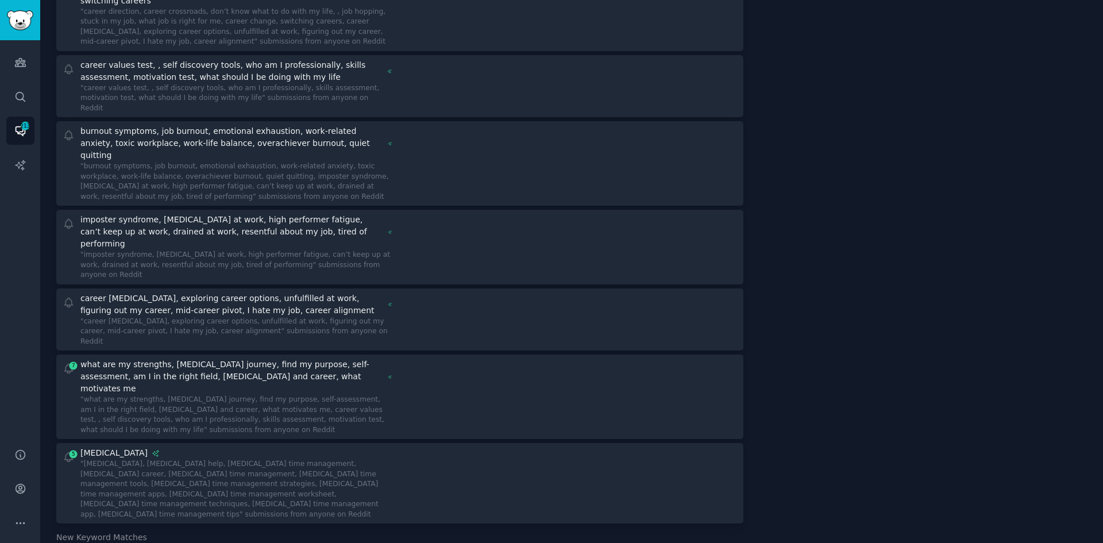
scroll to position [287, 0]
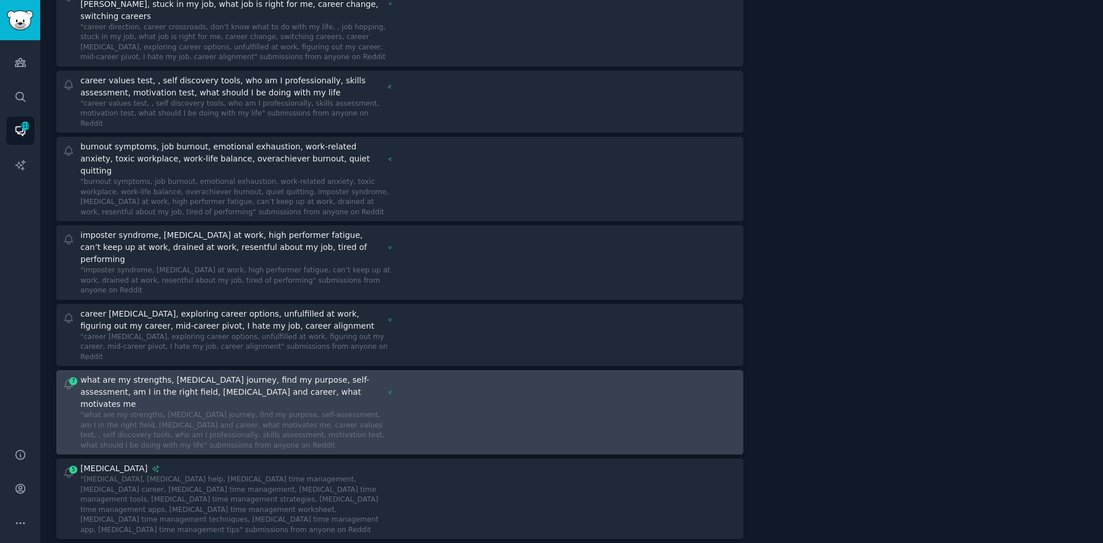
click at [425, 374] on div at bounding box center [573, 412] width 330 height 76
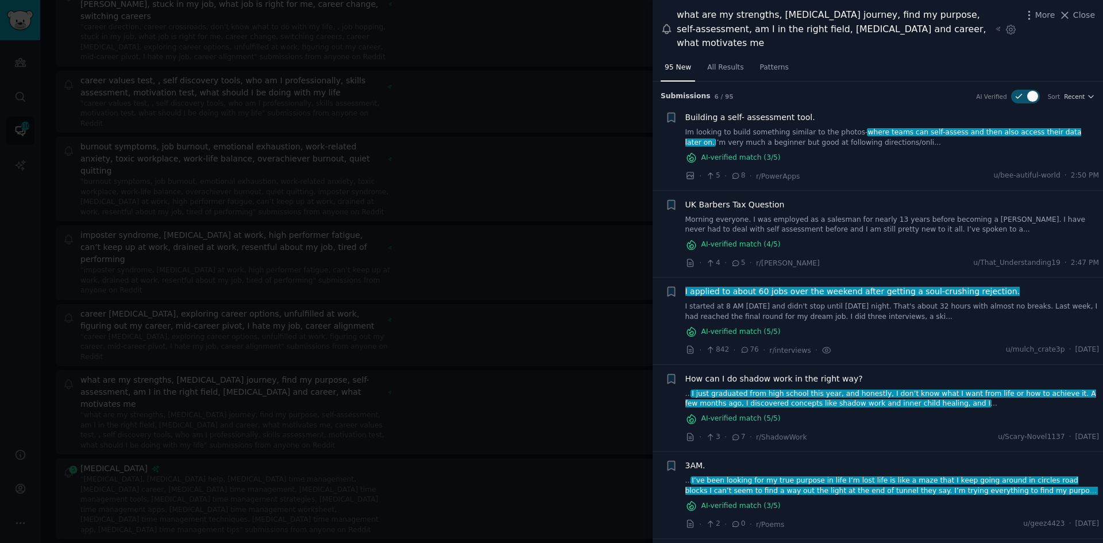
click at [872, 329] on div "AI-verified match ( 5 /5)" at bounding box center [893, 332] width 414 height 12
click at [866, 314] on link "I started at 8 AM on Saturday and didn't stop until Sunday night. That's about …" at bounding box center [893, 312] width 414 height 20
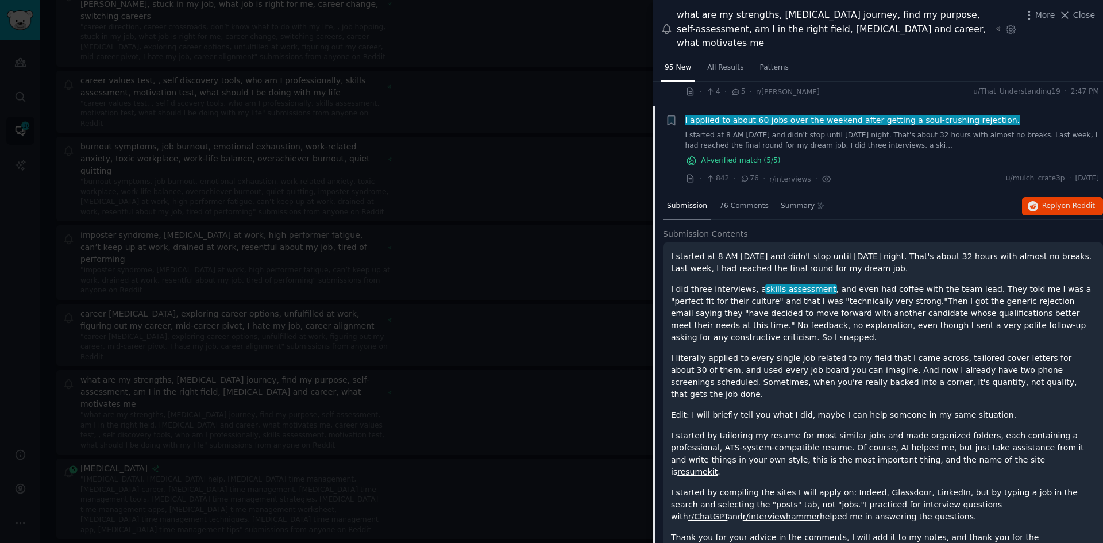
scroll to position [196, 0]
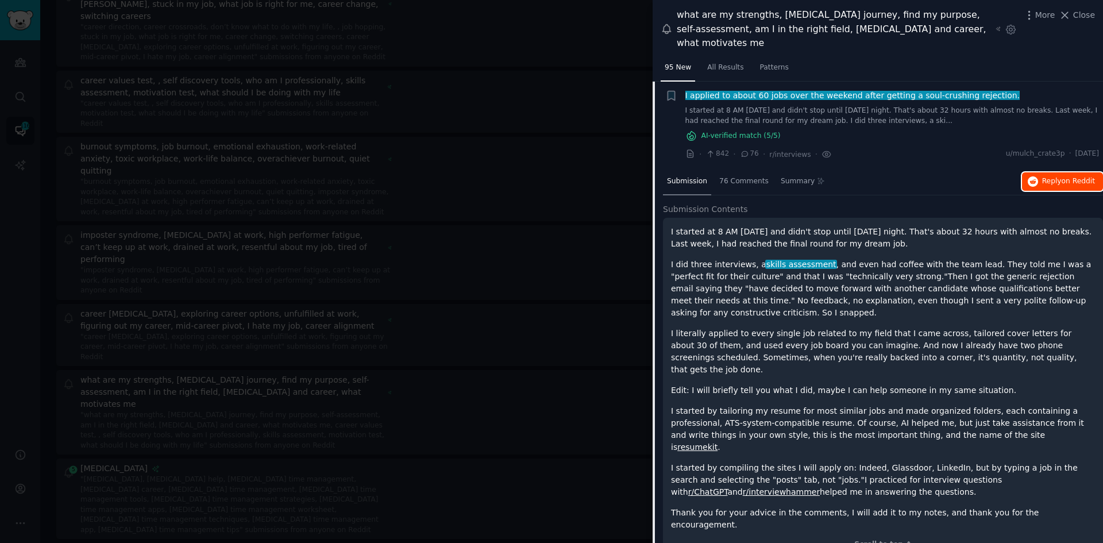
click at [1043, 180] on span "Reply on Reddit" at bounding box center [1069, 181] width 53 height 10
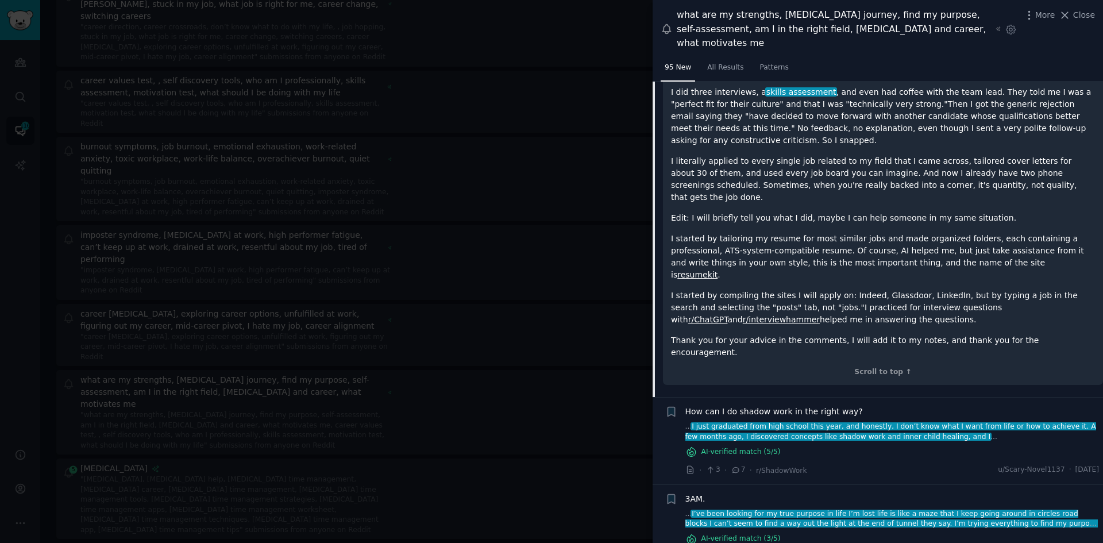
scroll to position [426, 0]
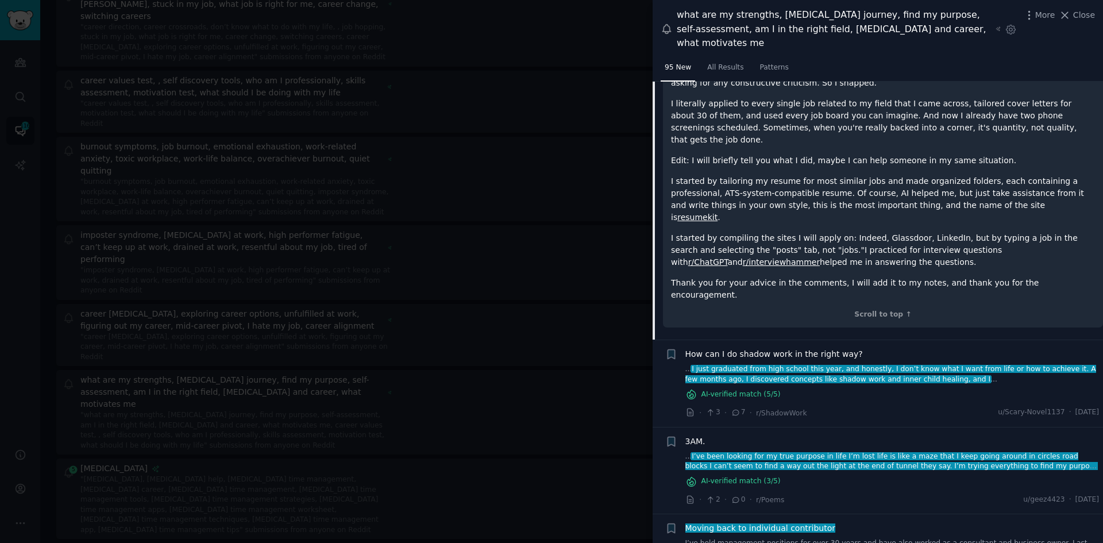
click at [797, 348] on span "How can I do shadow work in the right way?" at bounding box center [775, 354] width 178 height 12
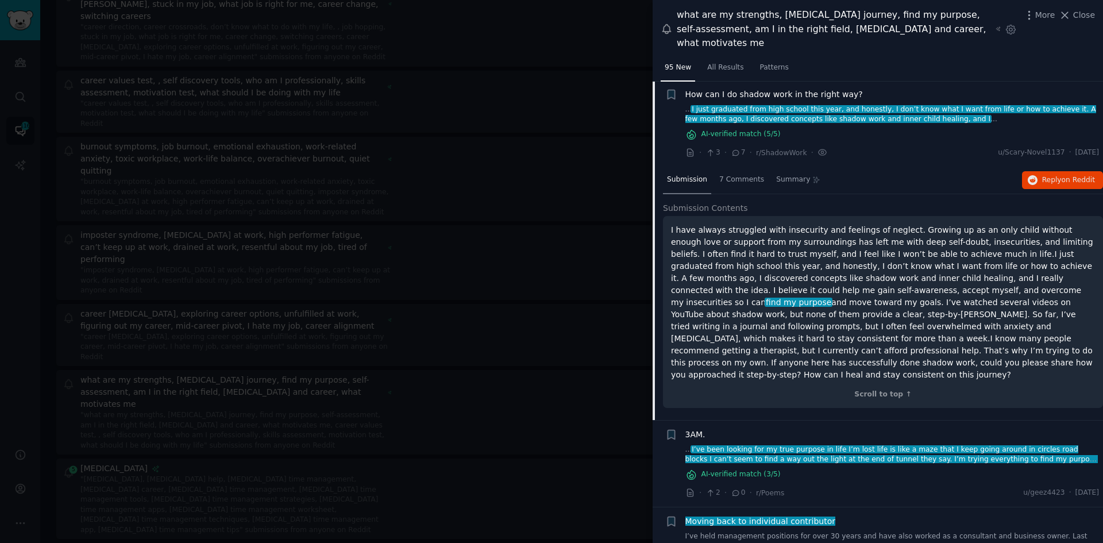
scroll to position [283, 0]
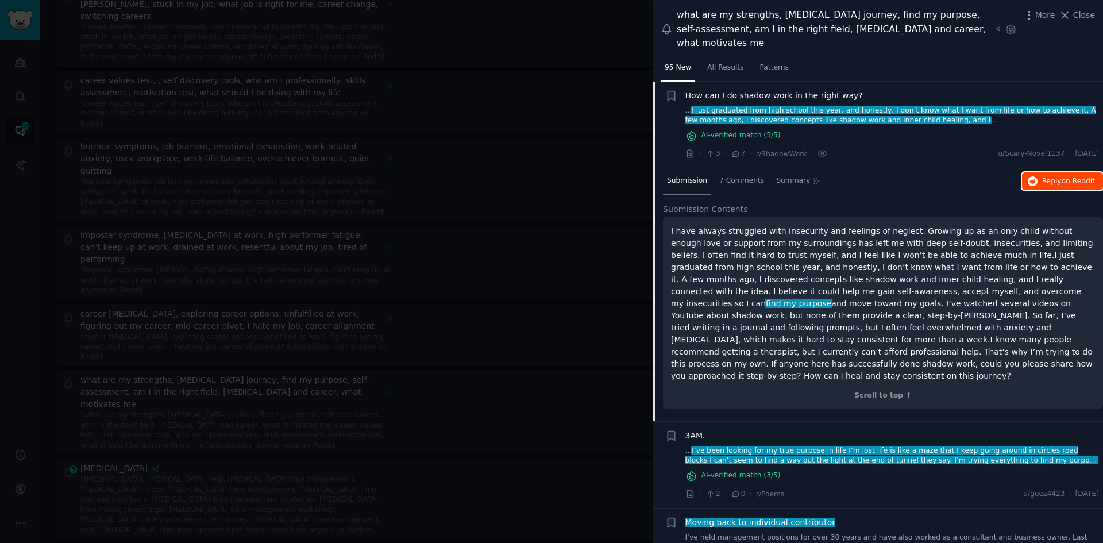
click at [1077, 178] on span "on Reddit" at bounding box center [1078, 181] width 33 height 8
